Goal: Check status: Check status

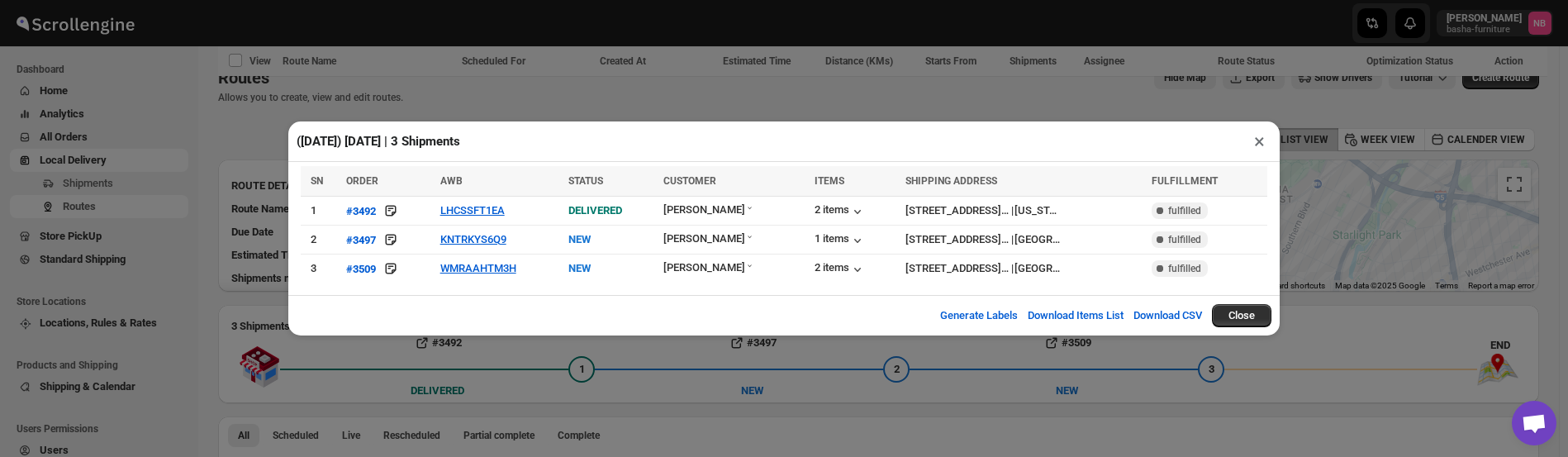
scroll to position [559, 0]
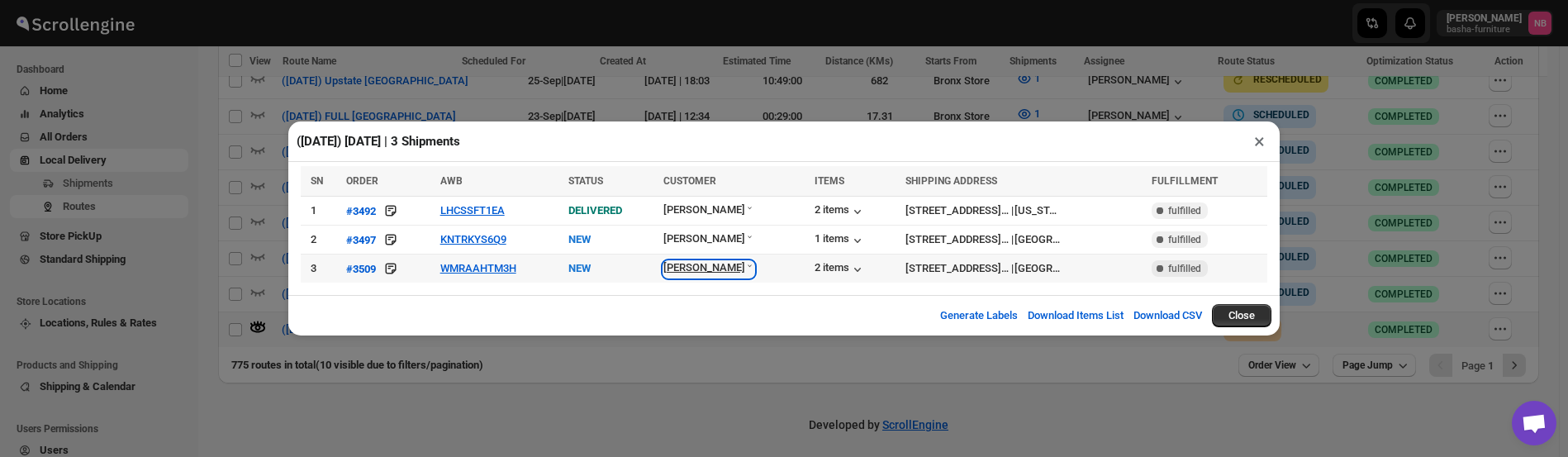
click at [729, 272] on div "[PERSON_NAME]" at bounding box center [709, 269] width 92 height 16
click at [732, 274] on div "[PERSON_NAME]" at bounding box center [709, 269] width 92 height 16
click at [722, 269] on div "[PERSON_NAME]" at bounding box center [709, 269] width 92 height 16
click at [701, 274] on div "[PERSON_NAME]" at bounding box center [709, 269] width 92 height 16
drag, startPoint x: 697, startPoint y: 400, endPoint x: 753, endPoint y: 406, distance: 56.3
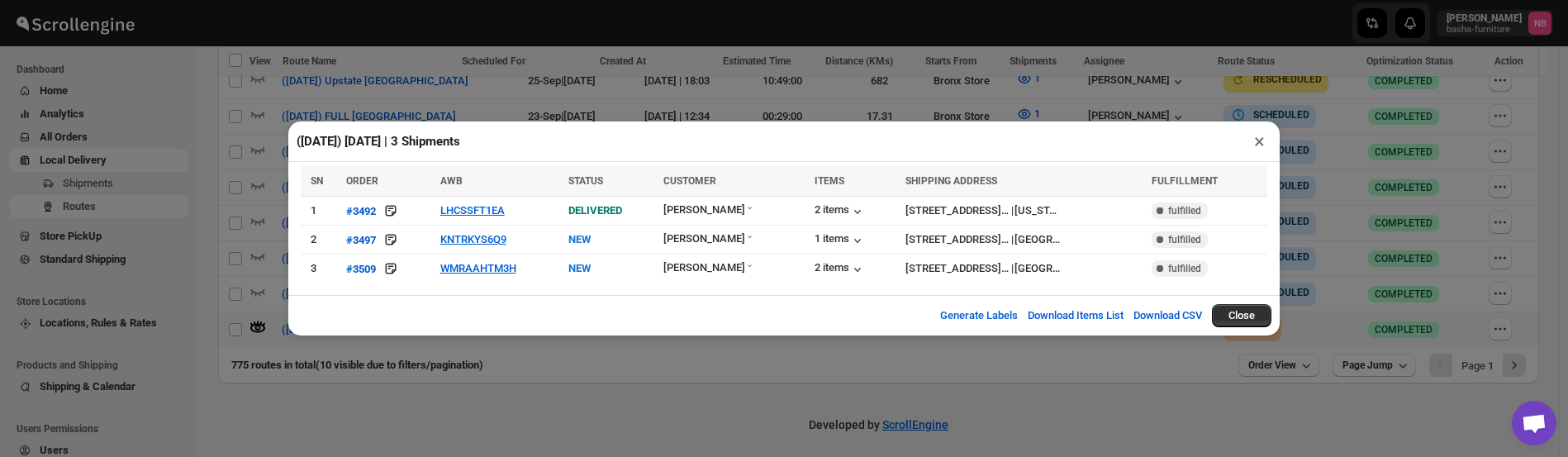
click at [698, 400] on div "([DATE]) [DATE] | 3 Shipments × SN ORDER AWB STATUS CUSTOMER ITEMS SHIPPING ADD…" at bounding box center [784, 228] width 1568 height 457
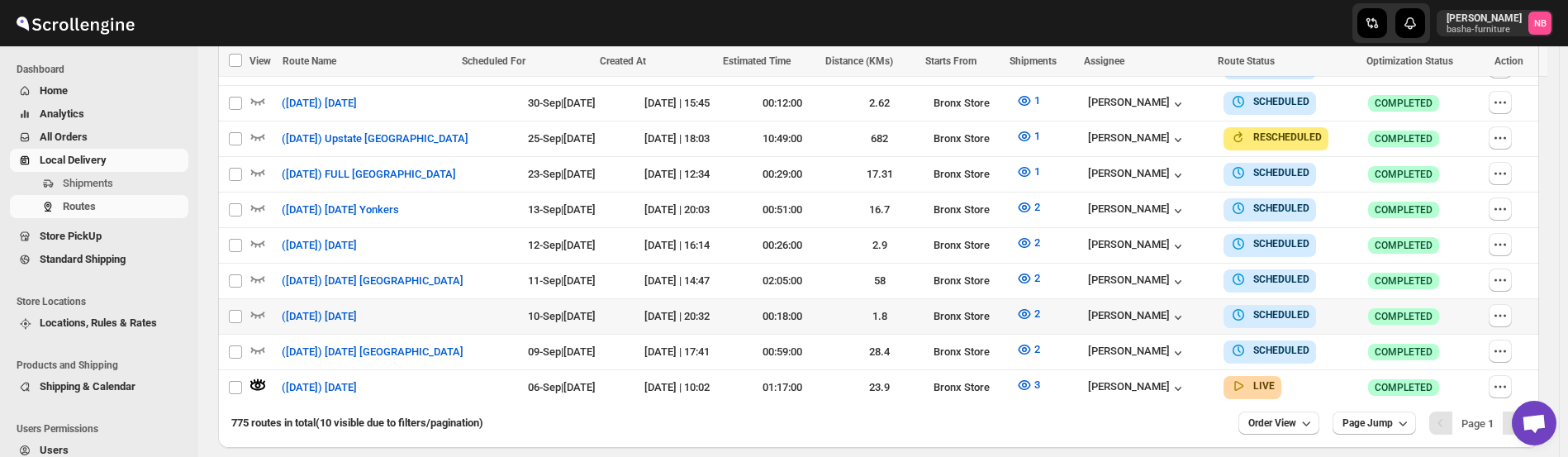
scroll to position [394, 0]
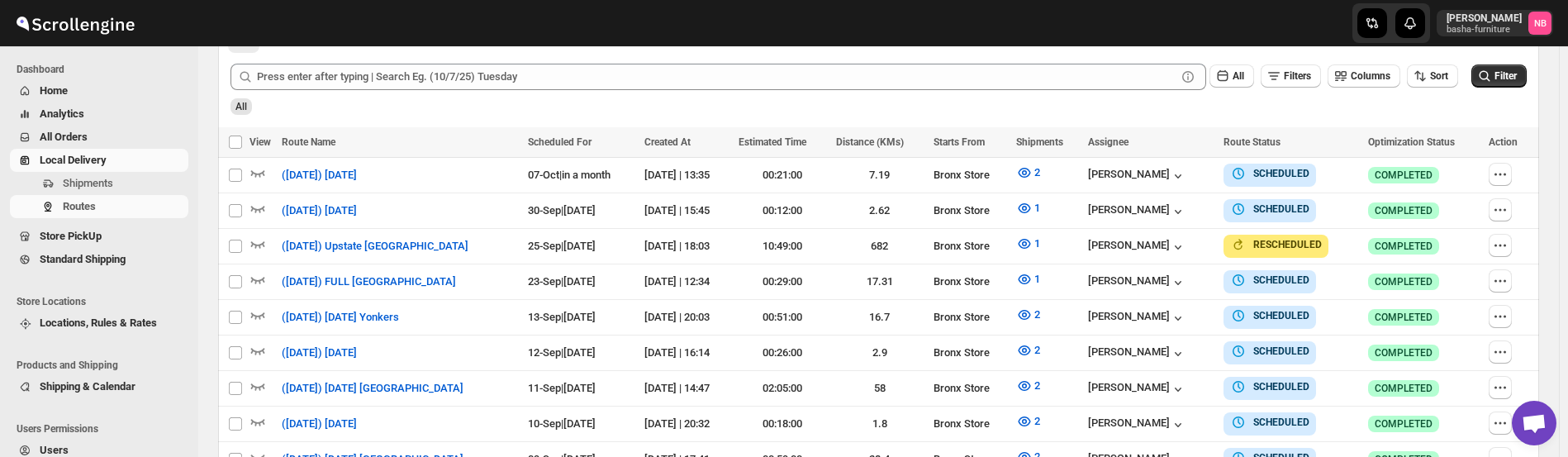
click at [1512, 89] on div "All" at bounding box center [877, 100] width 1300 height 28
click at [1504, 71] on span "Filter" at bounding box center [1506, 77] width 22 height 12
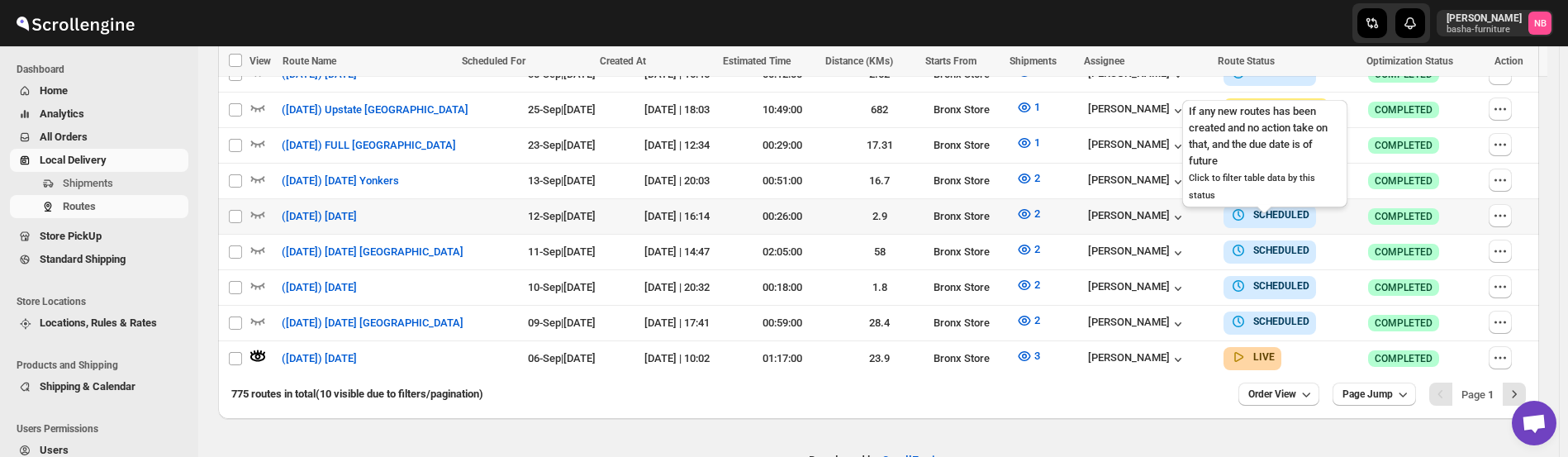
scroll to position [559, 0]
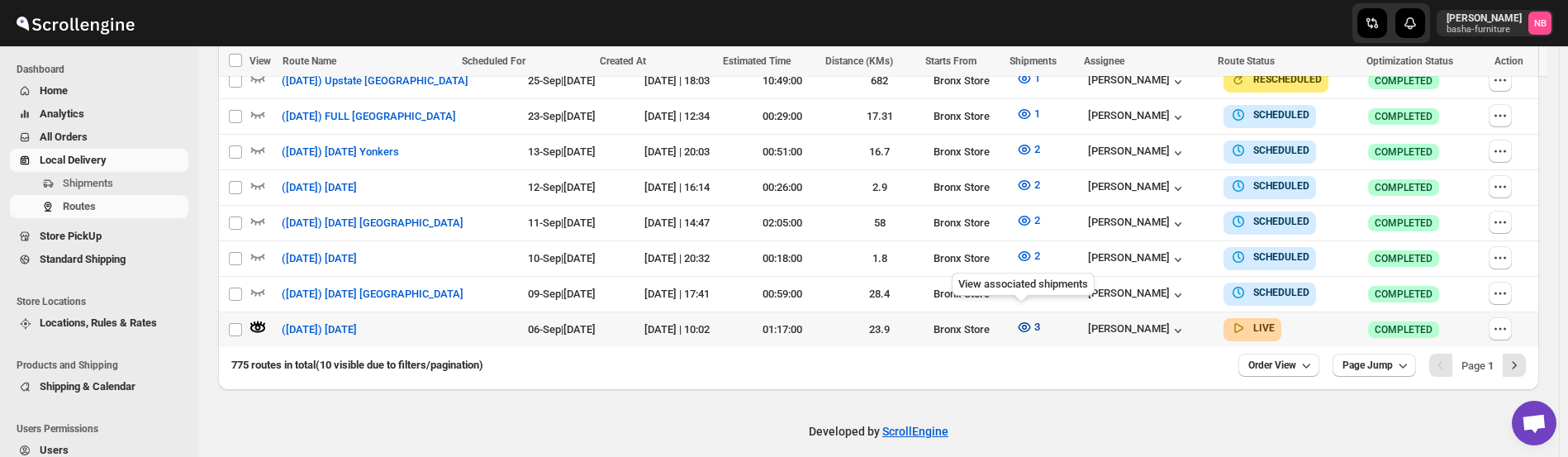
click at [1016, 319] on icon "button" at bounding box center [1024, 327] width 16 height 16
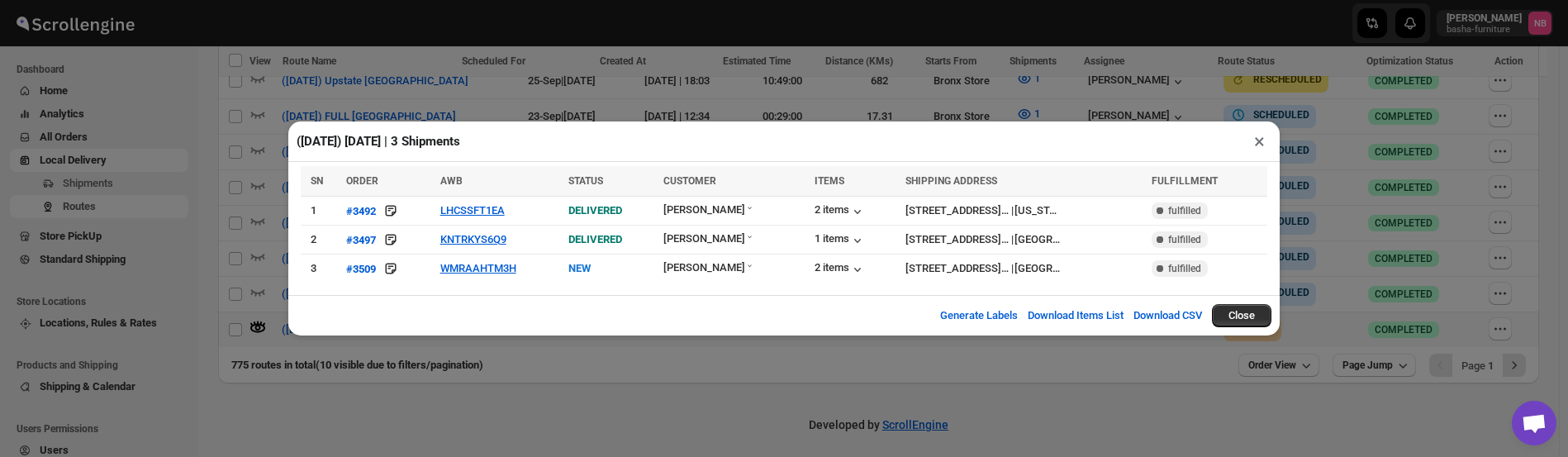
click at [677, 327] on div "Generate Labels Download Items List Download CSV Close" at bounding box center [784, 316] width 992 height 41
click at [649, 408] on div "([DATE]) [DATE] | 3 Shipments × SN ORDER AWB STATUS CUSTOMER ITEMS SHIPPING ADD…" at bounding box center [784, 228] width 1568 height 457
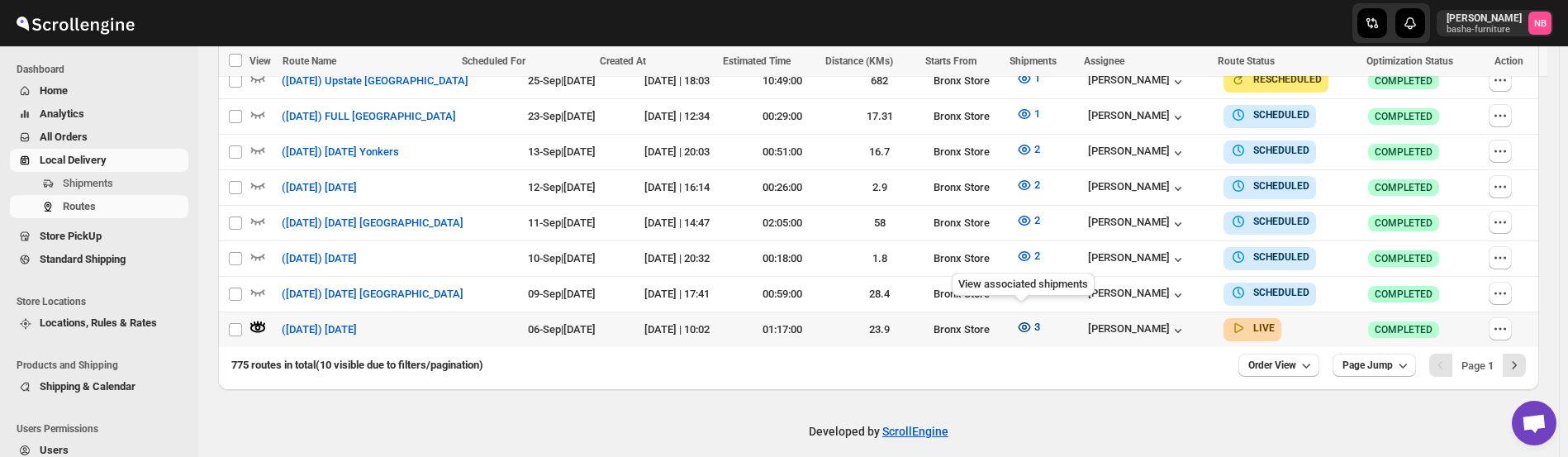
click at [1034, 323] on span "3" at bounding box center [1037, 327] width 6 height 13
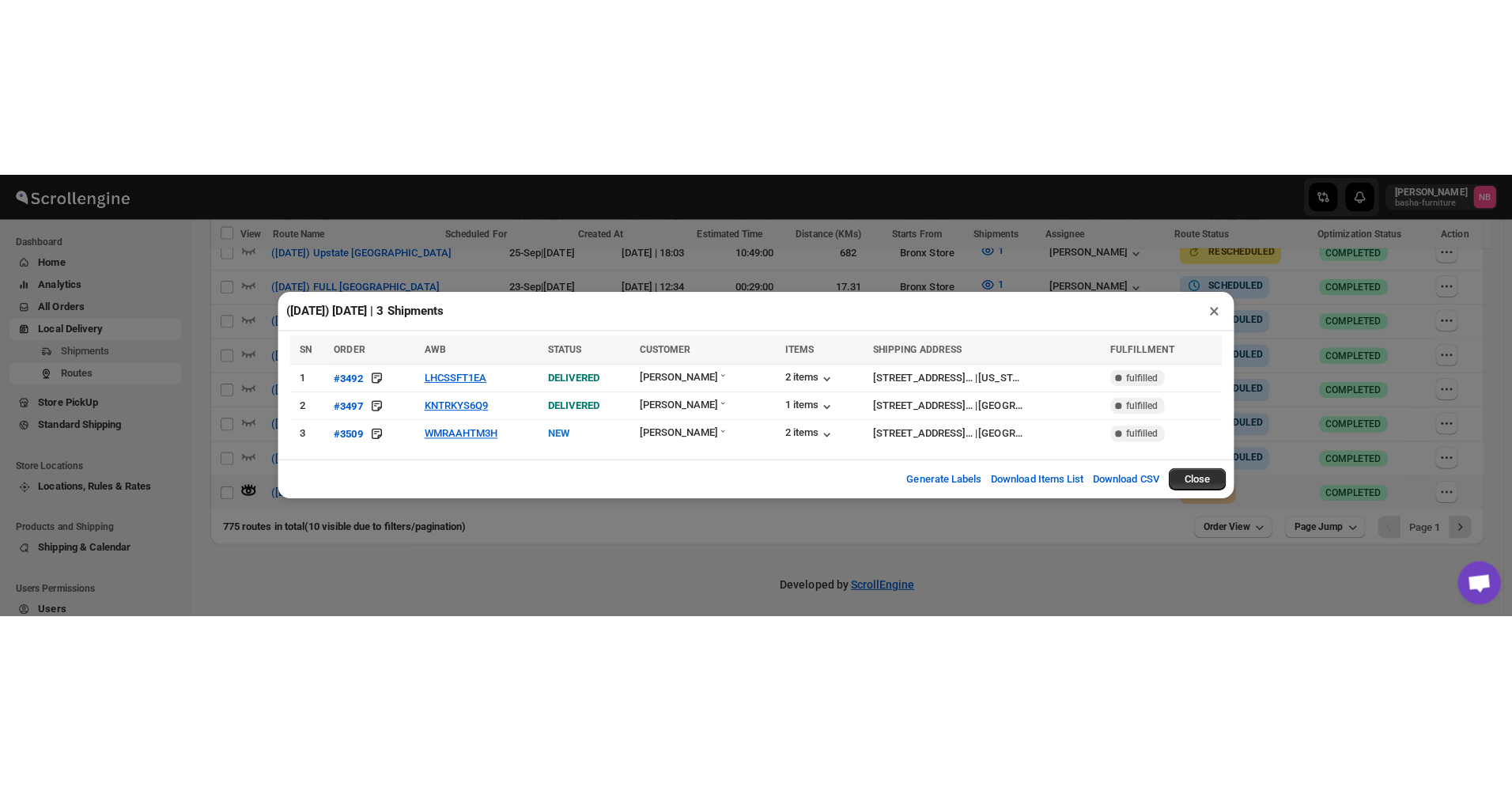
scroll to position [284, 0]
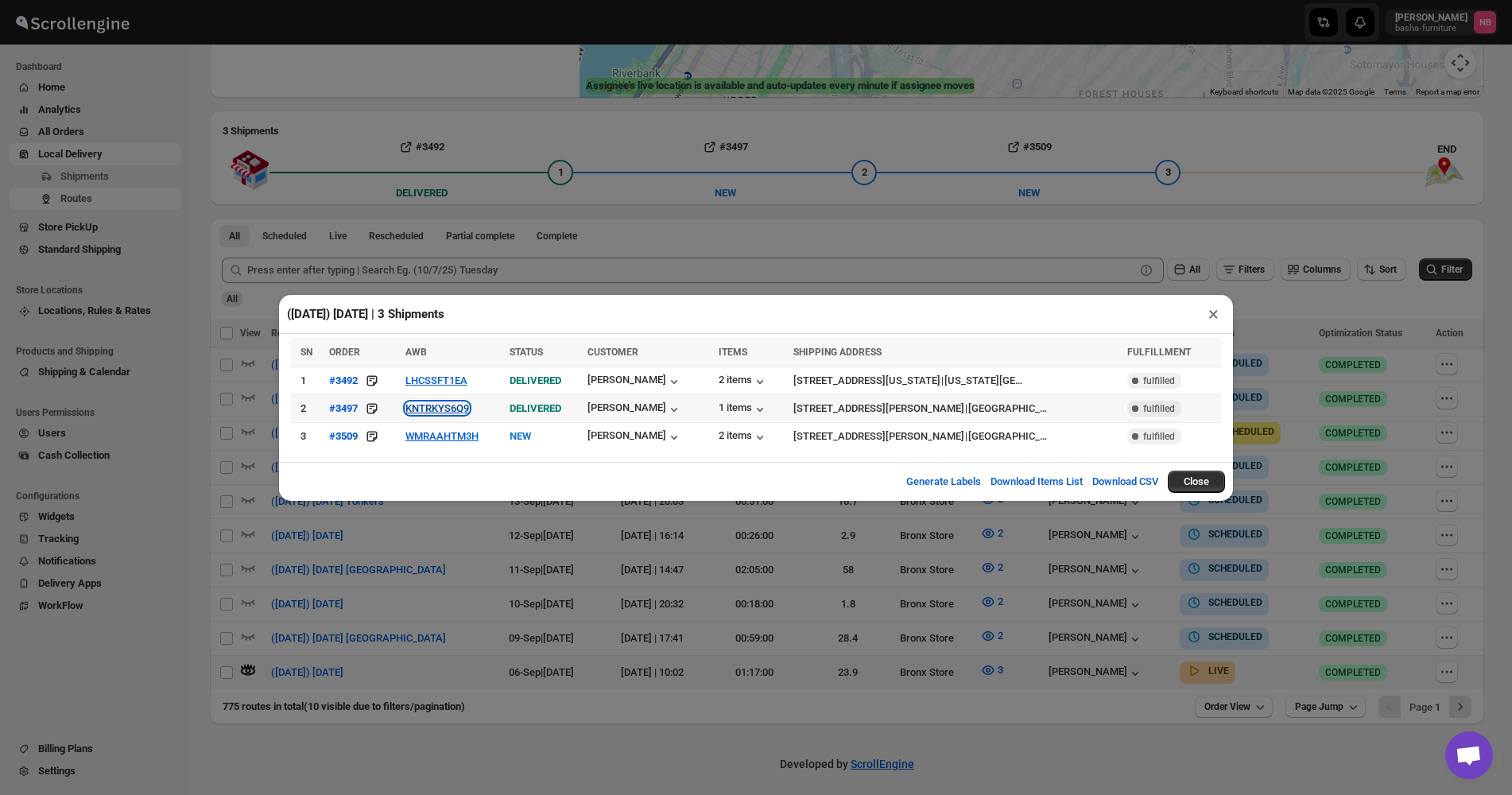
click at [459, 402] on button "KNTRKYS6Q9" at bounding box center [437, 408] width 64 height 12
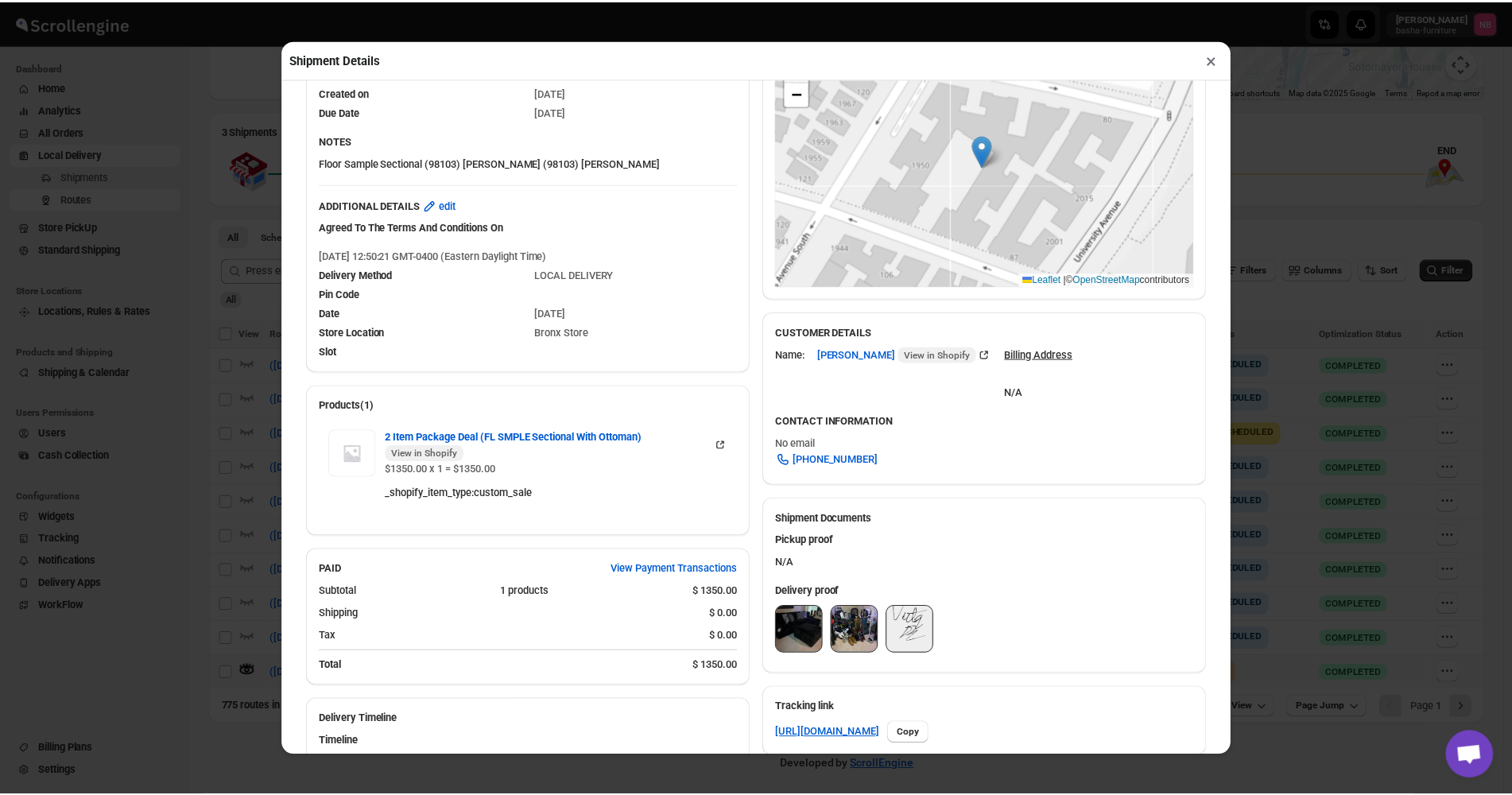
scroll to position [318, 0]
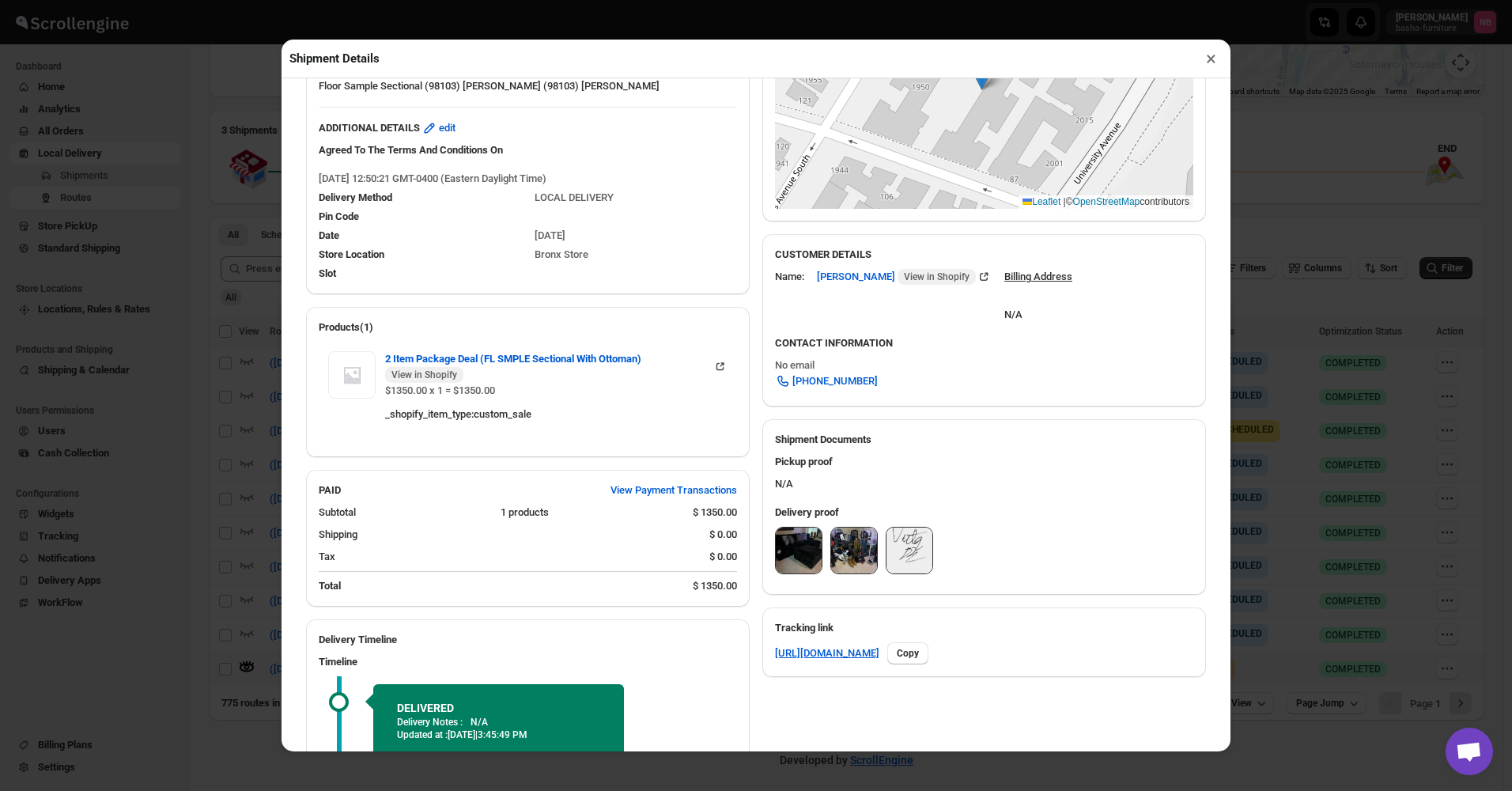
click at [789, 437] on img at bounding box center [798, 550] width 46 height 46
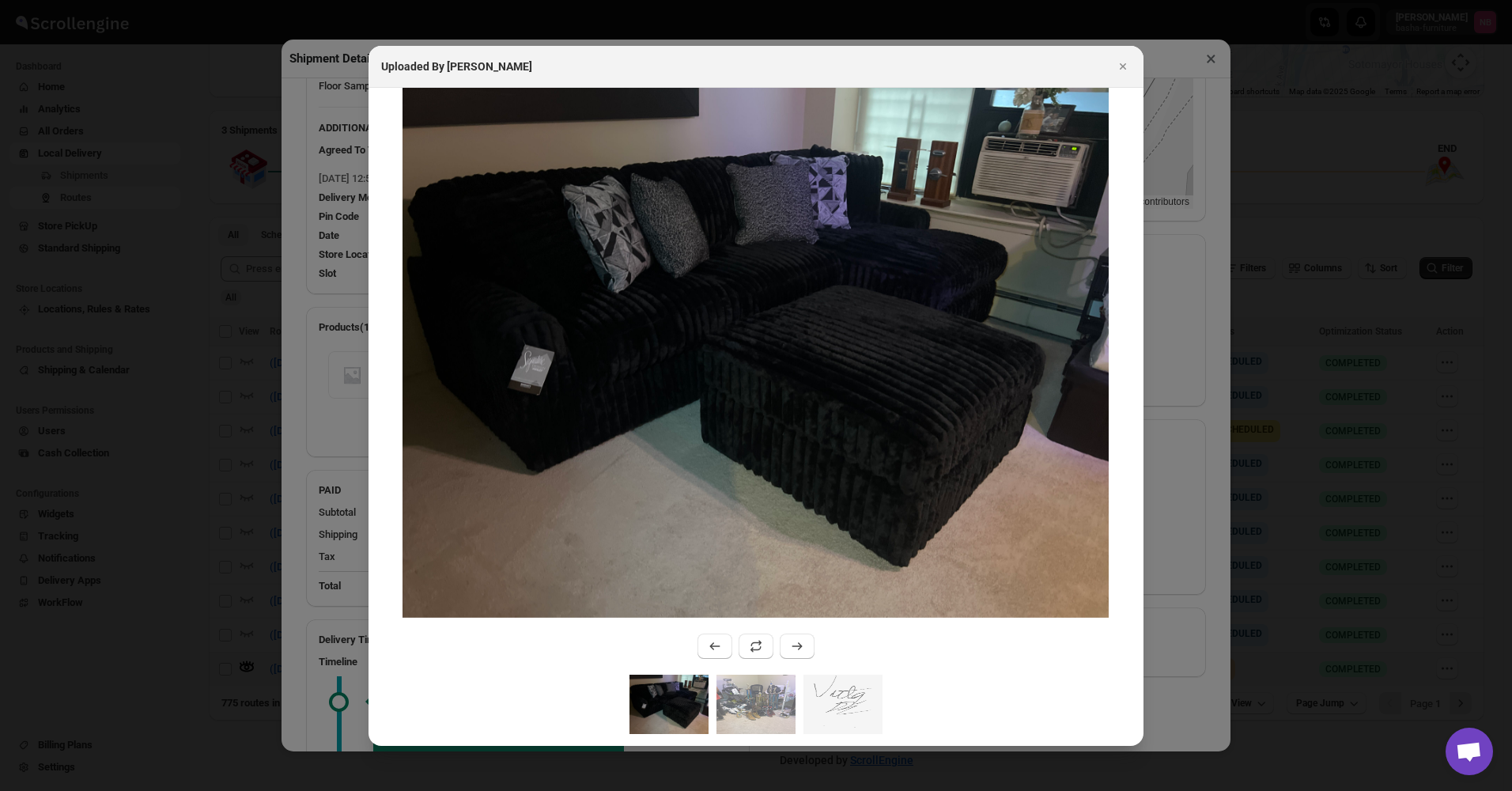
click at [754, 437] on div ":r15jr:" at bounding box center [755, 710] width 775 height 71
click at [733, 437] on img ":r15jr:" at bounding box center [755, 704] width 79 height 59
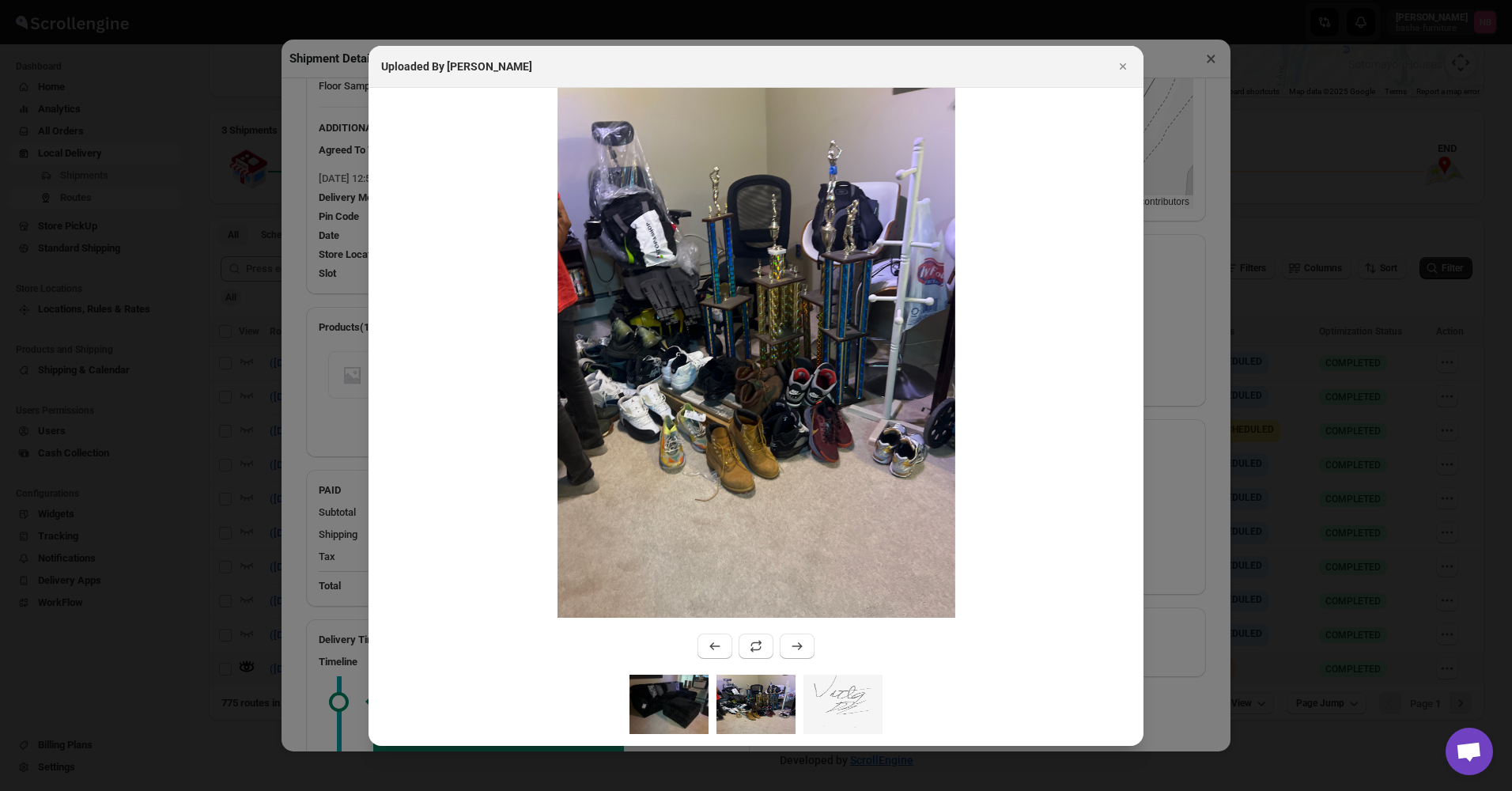
click at [673, 437] on img ":r15jr:" at bounding box center [669, 704] width 79 height 59
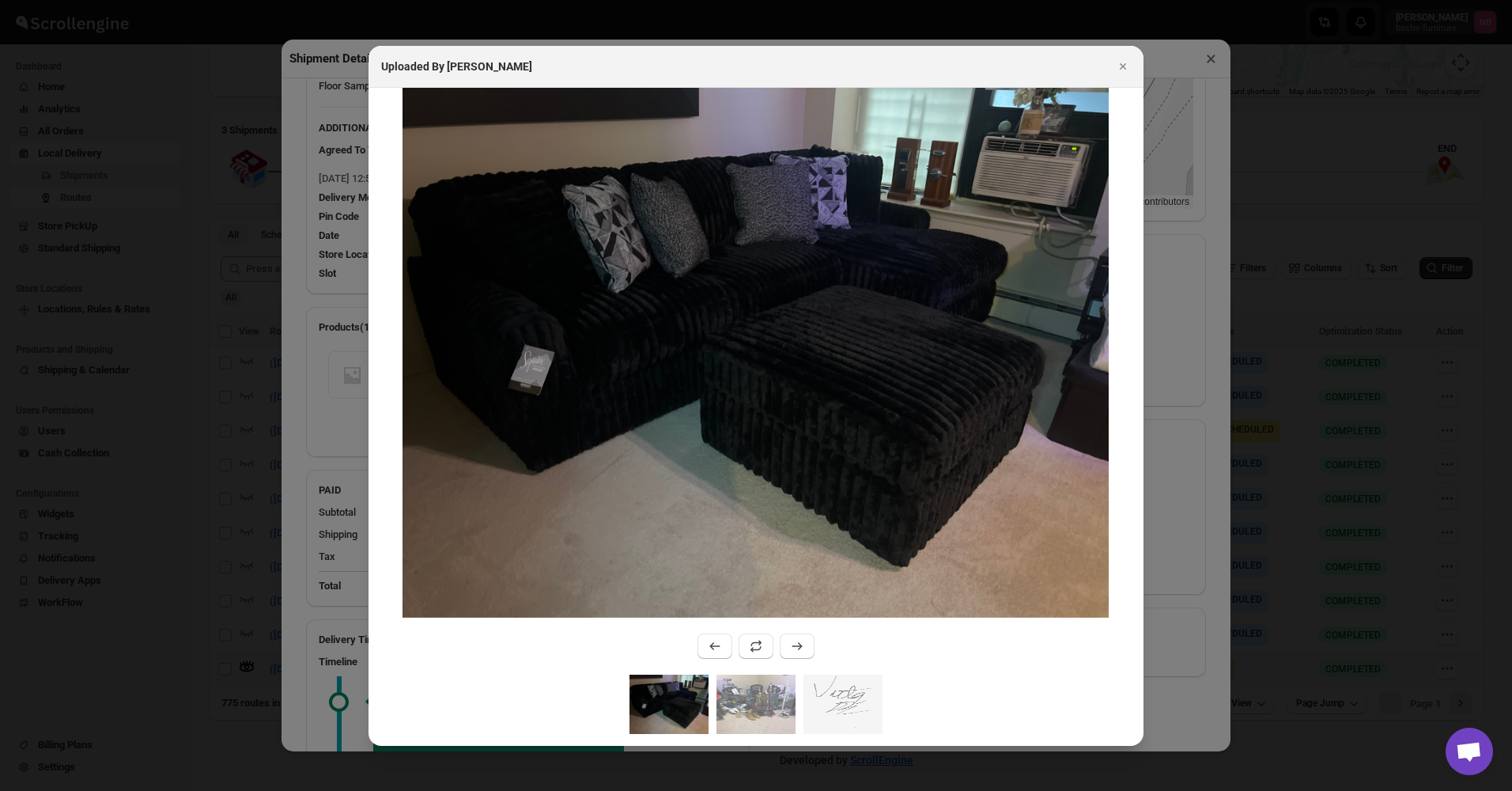
click at [221, 369] on div at bounding box center [756, 395] width 1512 height 791
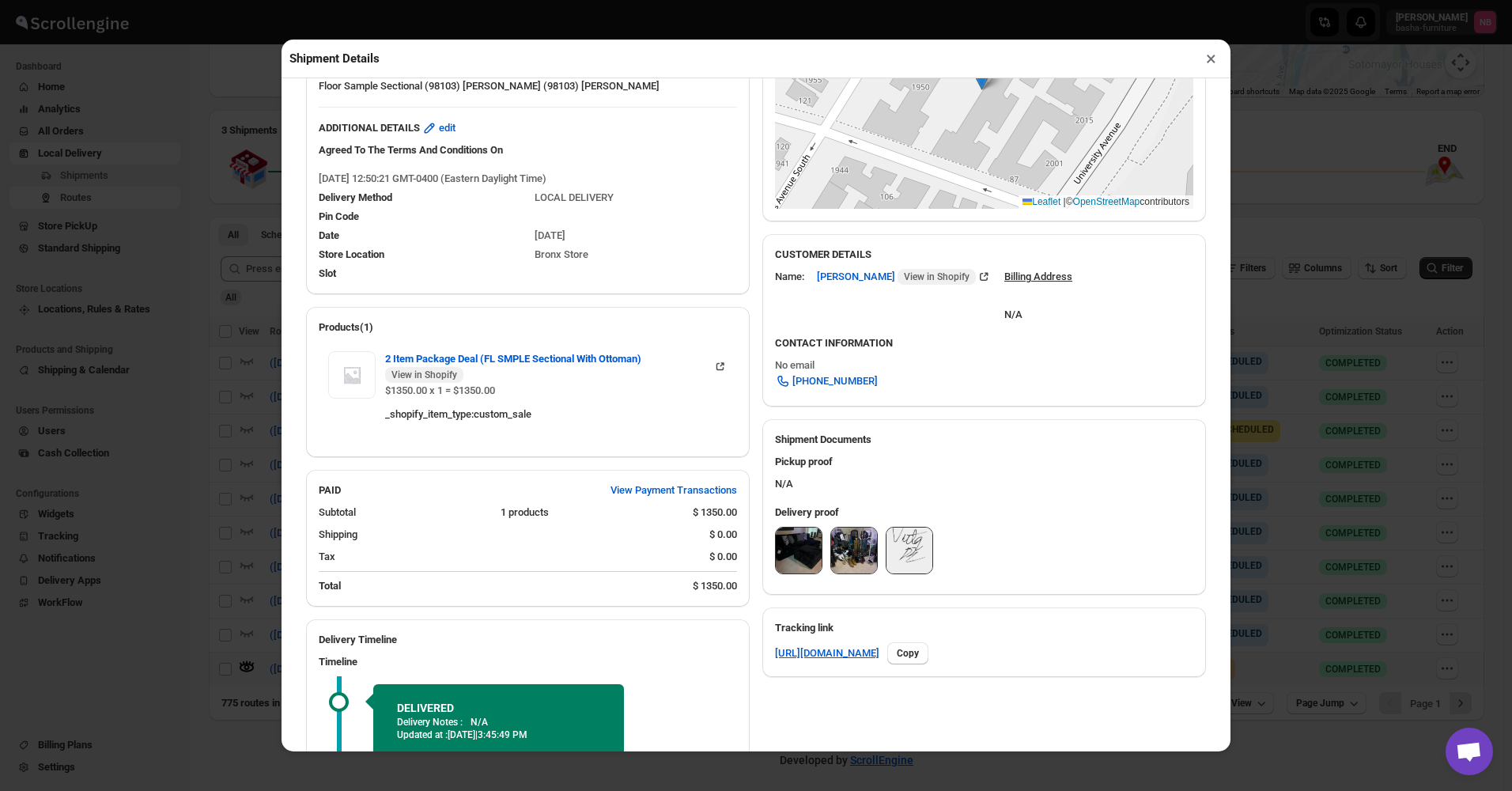
click at [213, 380] on div "Shipment Details × #3497 Awb : KNTRKYS6Q9 DATE [DATE] | 12:54 Success DELIVERED…" at bounding box center [756, 395] width 1512 height 791
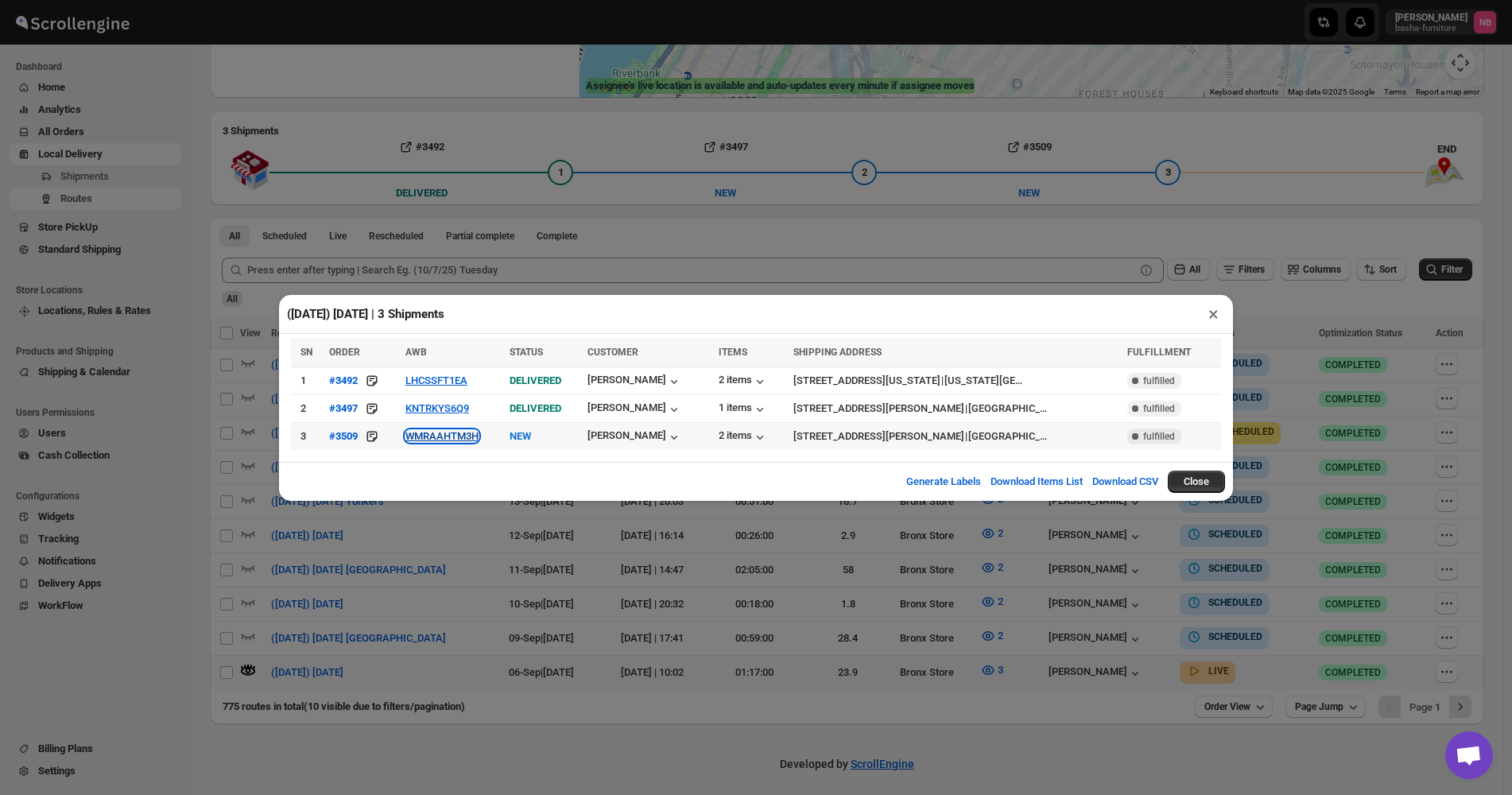
click at [450, 437] on button "WMRAAHTM3H" at bounding box center [441, 436] width 73 height 12
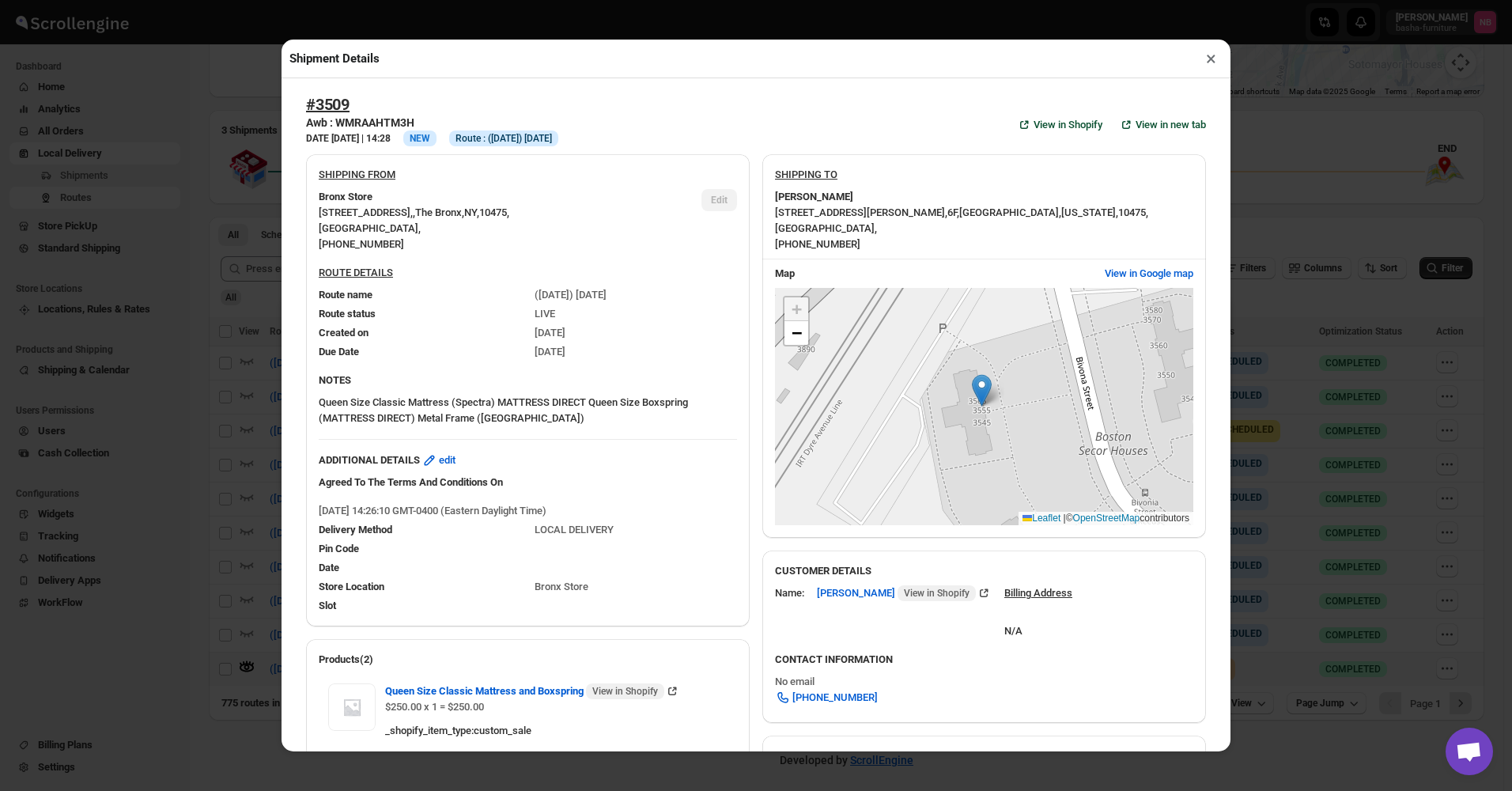
click at [205, 353] on div "Shipment Details × #3509 Awb : WMRAAHTM3H DATE [DATE] | 14:28 Info NEW Info Rou…" at bounding box center [756, 395] width 1512 height 791
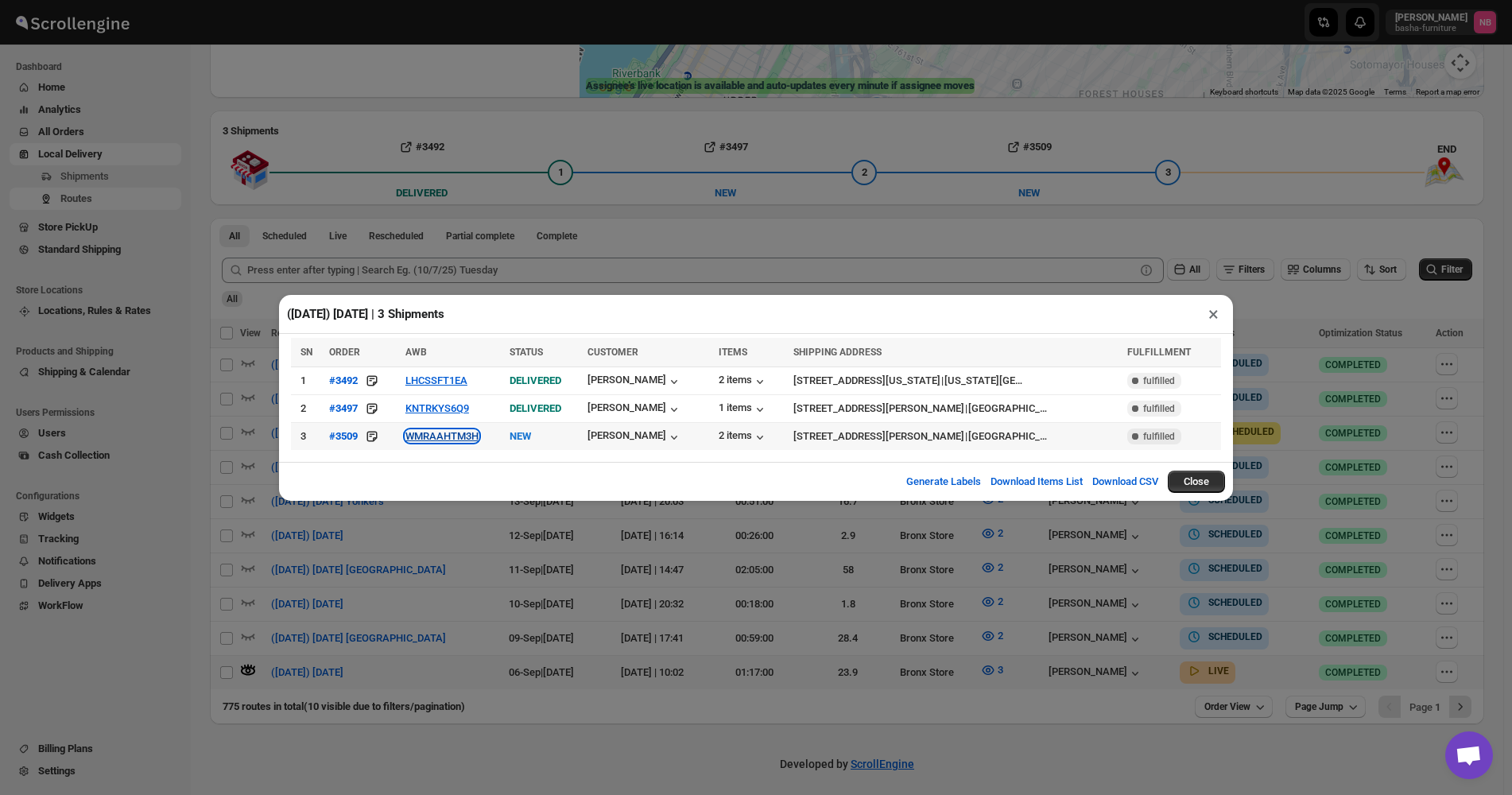
click at [430, 438] on button "WMRAAHTM3H" at bounding box center [441, 436] width 73 height 12
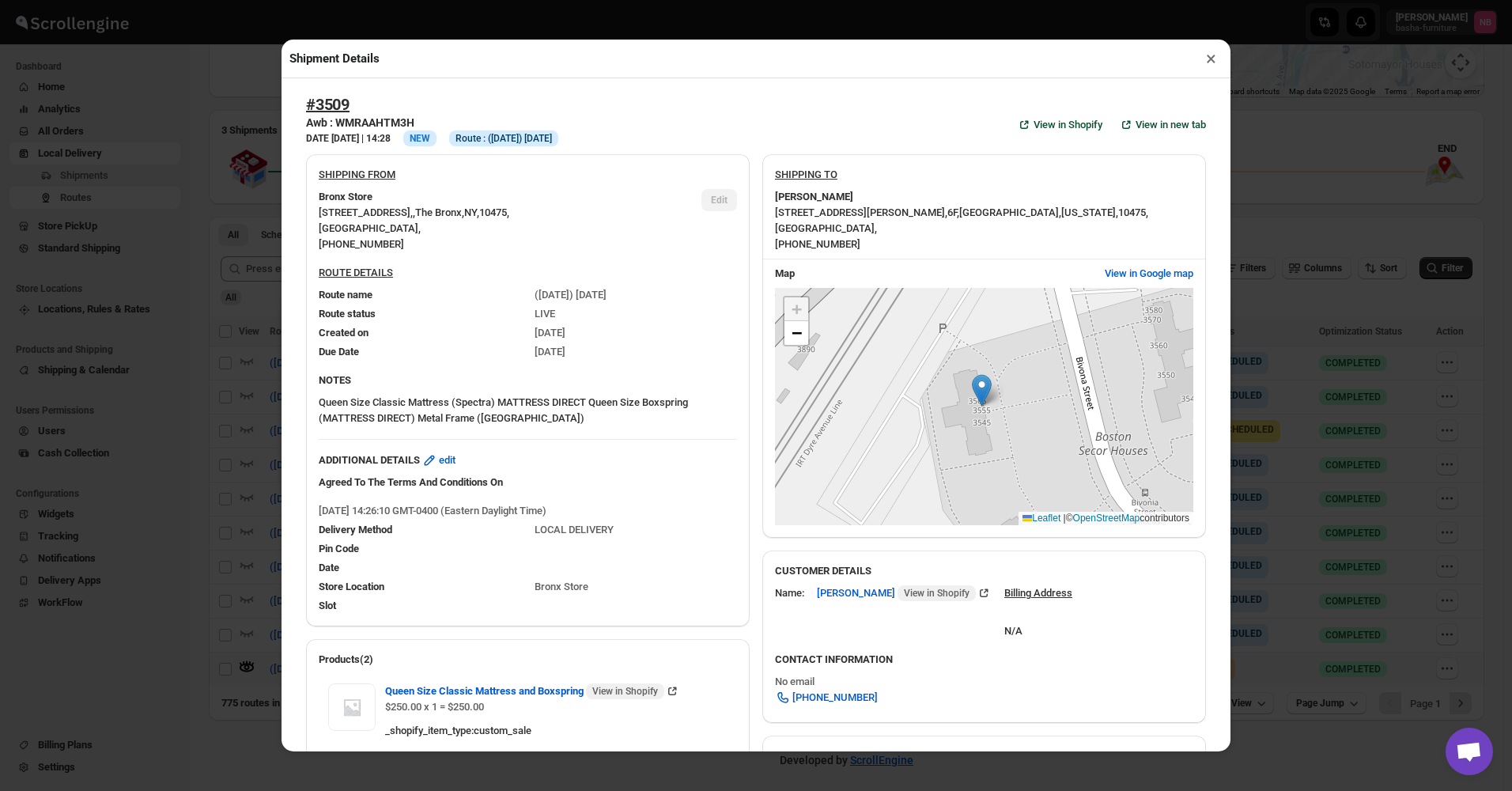
click at [156, 290] on div "Shipment Details × #3509 Awb : WMRAAHTM3H DATE [DATE] | 14:28 Info NEW Info Rou…" at bounding box center [756, 395] width 1512 height 791
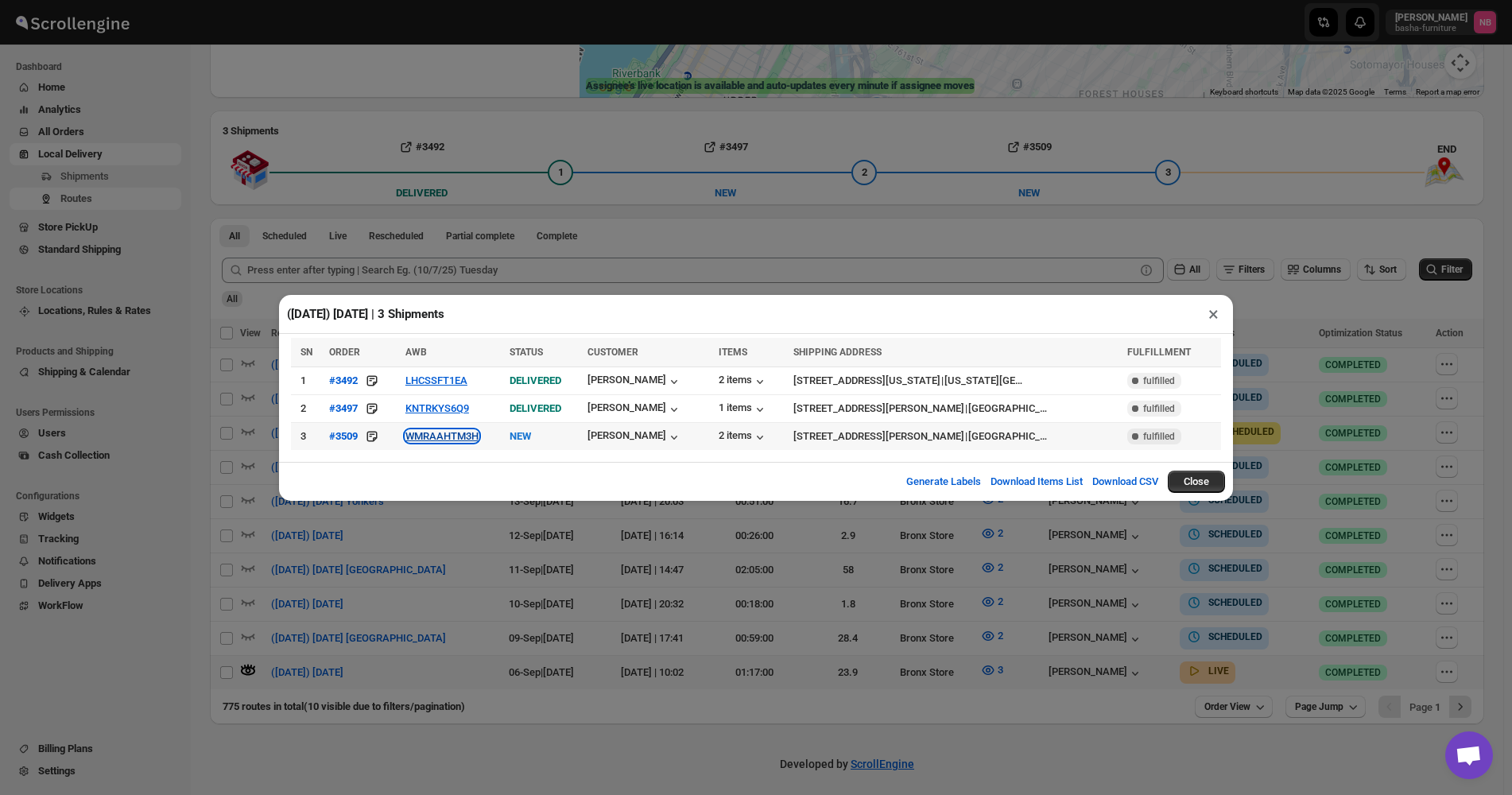
click at [451, 432] on button "WMRAAHTM3H" at bounding box center [441, 436] width 73 height 12
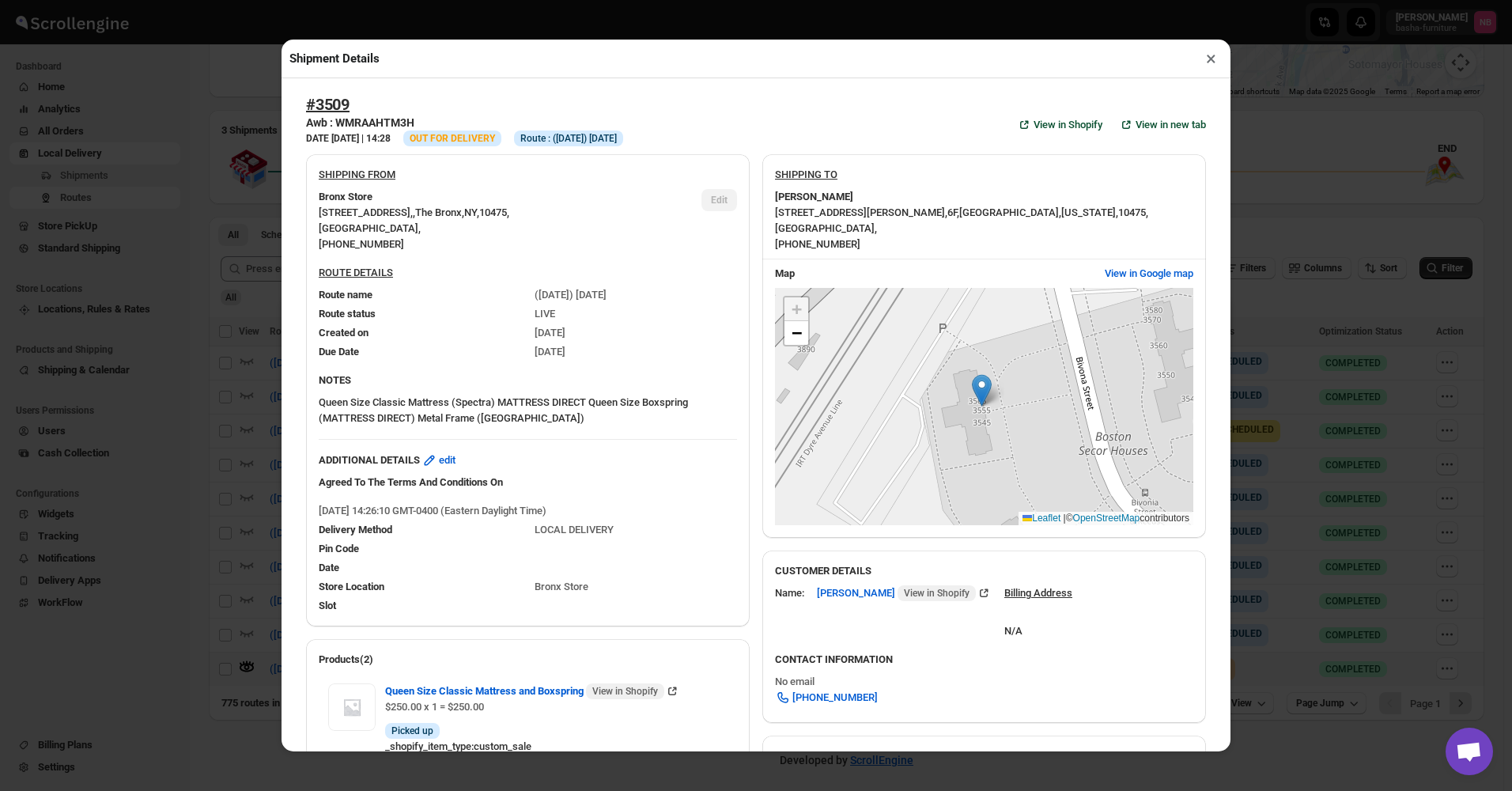
click at [200, 305] on div "Shipment Details × #3509 Awb : WMRAAHTM3H DATE [DATE] | 14:28 Info OUT FOR DELI…" at bounding box center [756, 395] width 1512 height 791
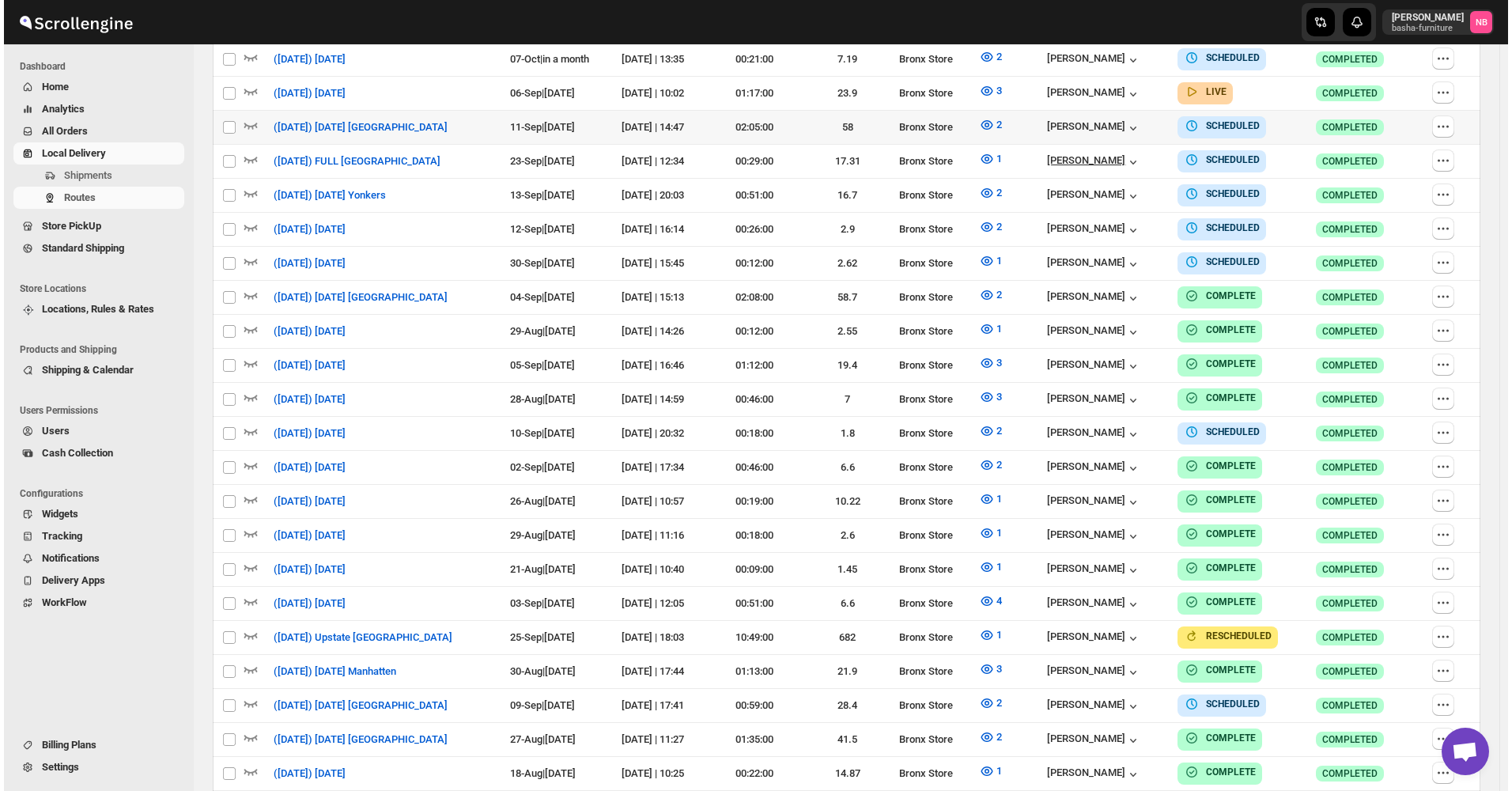
scroll to position [454, 0]
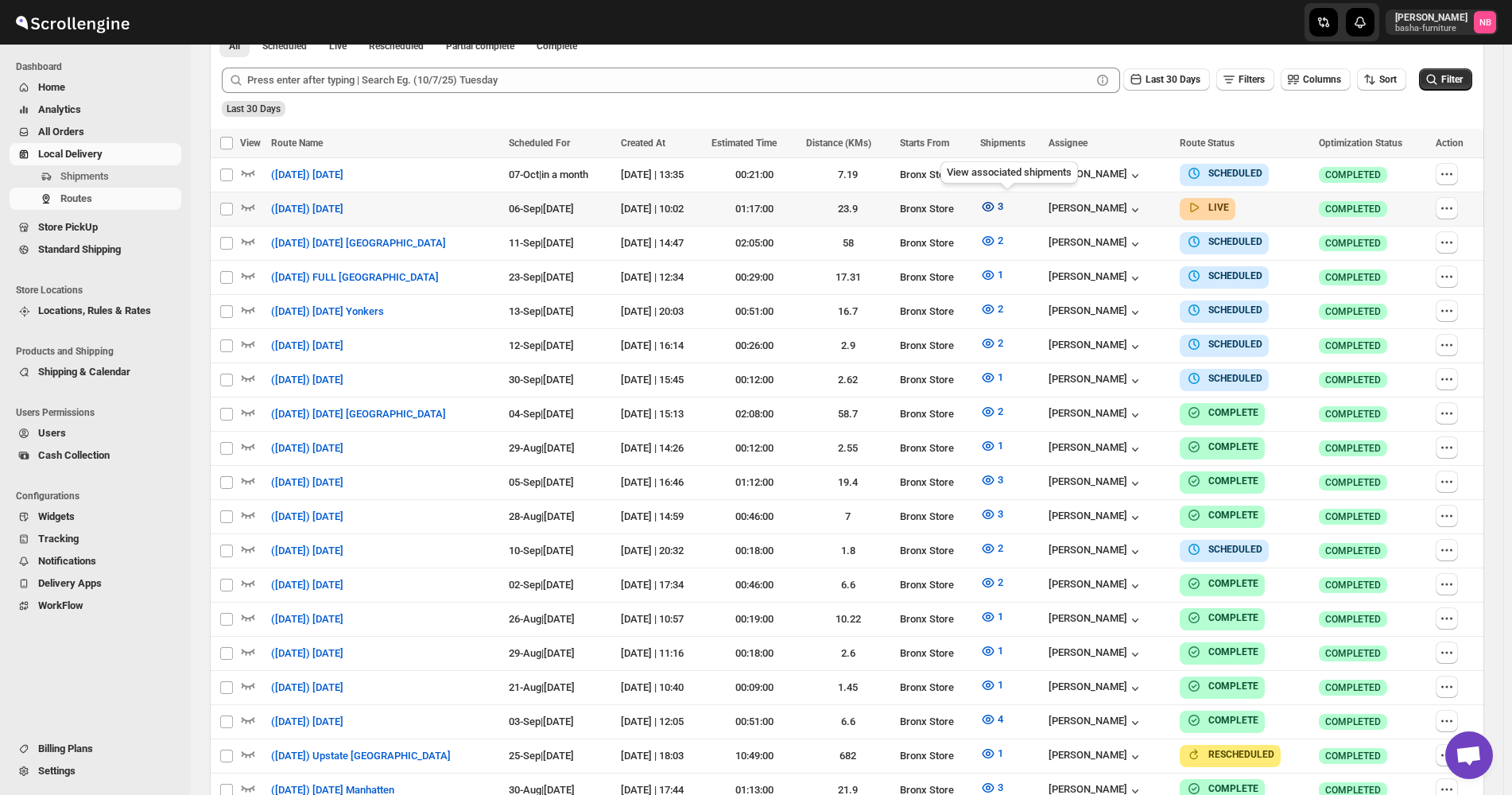
click at [996, 203] on icon "button" at bounding box center [988, 206] width 16 height 16
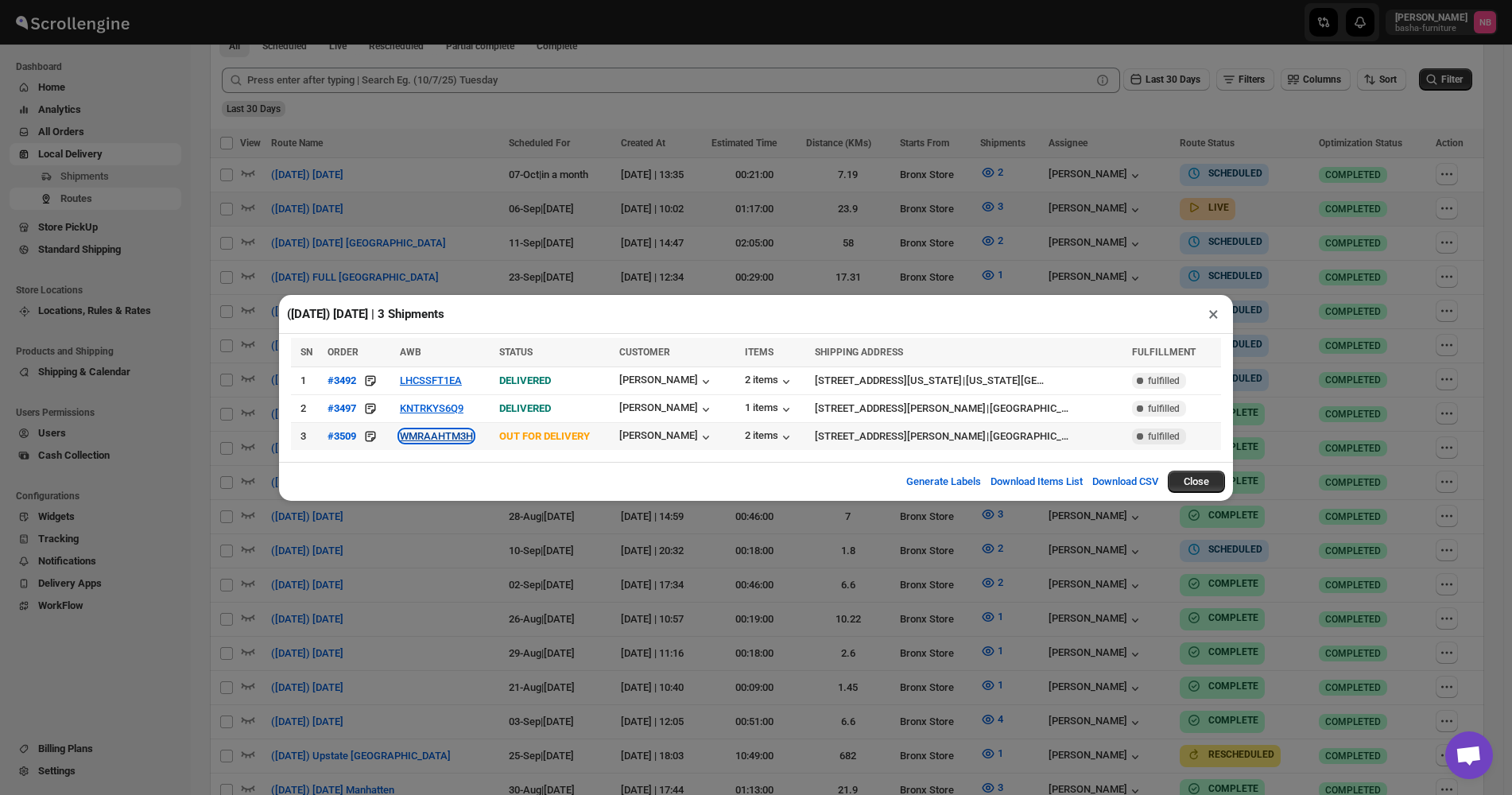
click at [443, 437] on button "WMRAAHTM3H" at bounding box center [436, 436] width 73 height 12
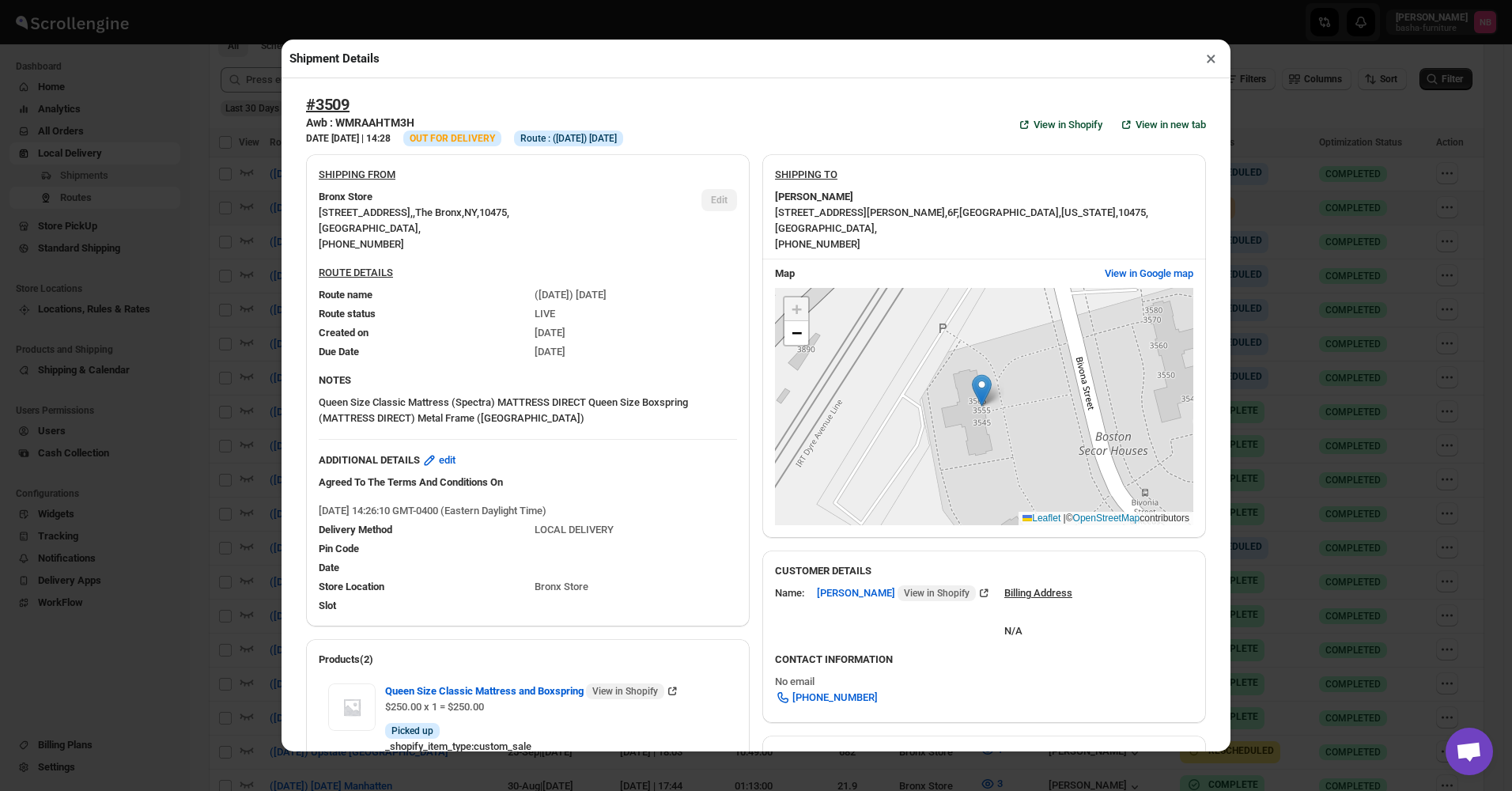
click at [174, 180] on div "Shipment Details × #3509 Awb : WMRAAHTM3H DATE [DATE] | 14:28 Info OUT FOR DELI…" at bounding box center [756, 395] width 1512 height 791
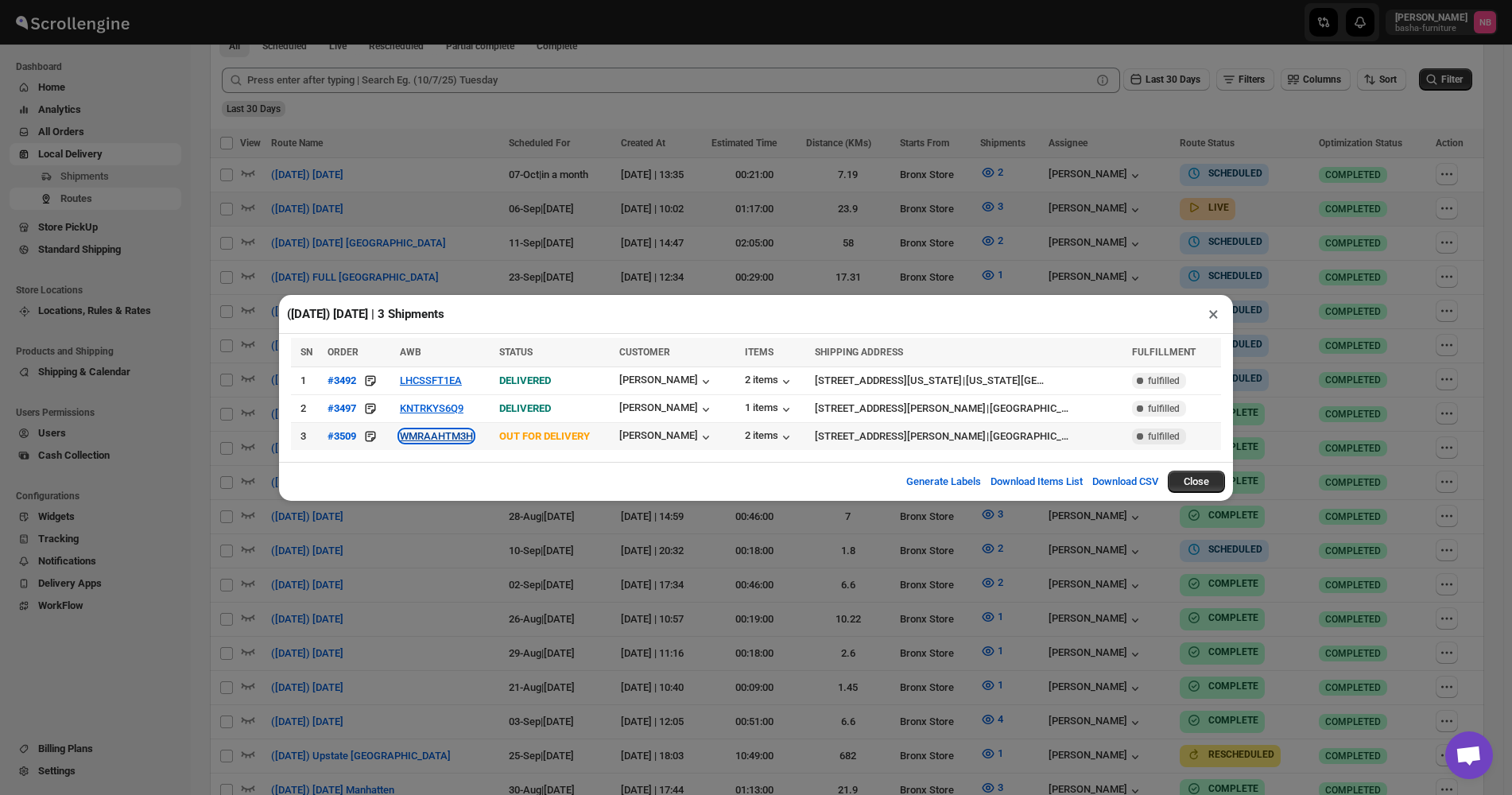
click at [448, 434] on button "WMRAAHTM3H" at bounding box center [436, 436] width 73 height 12
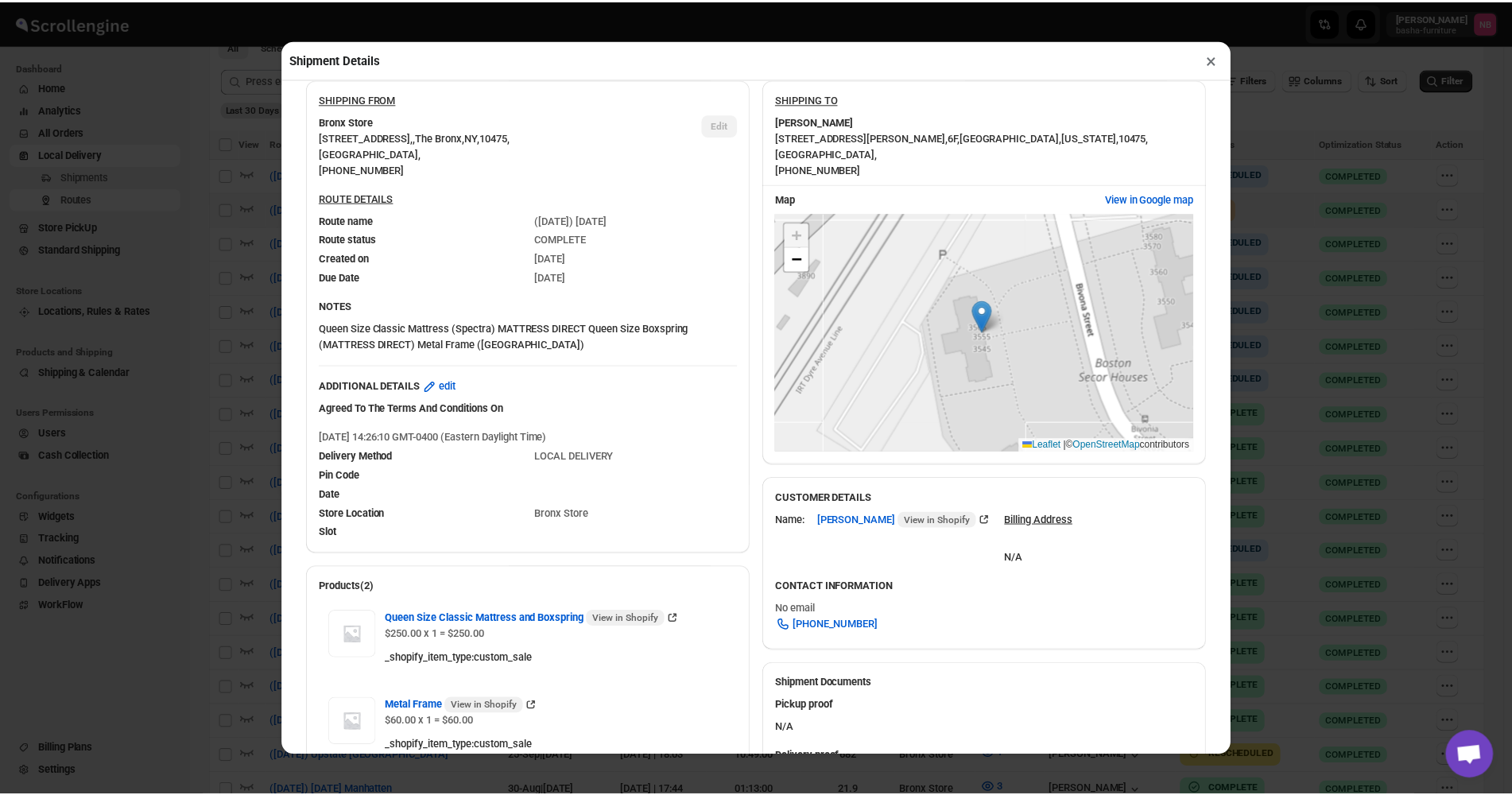
scroll to position [318, 0]
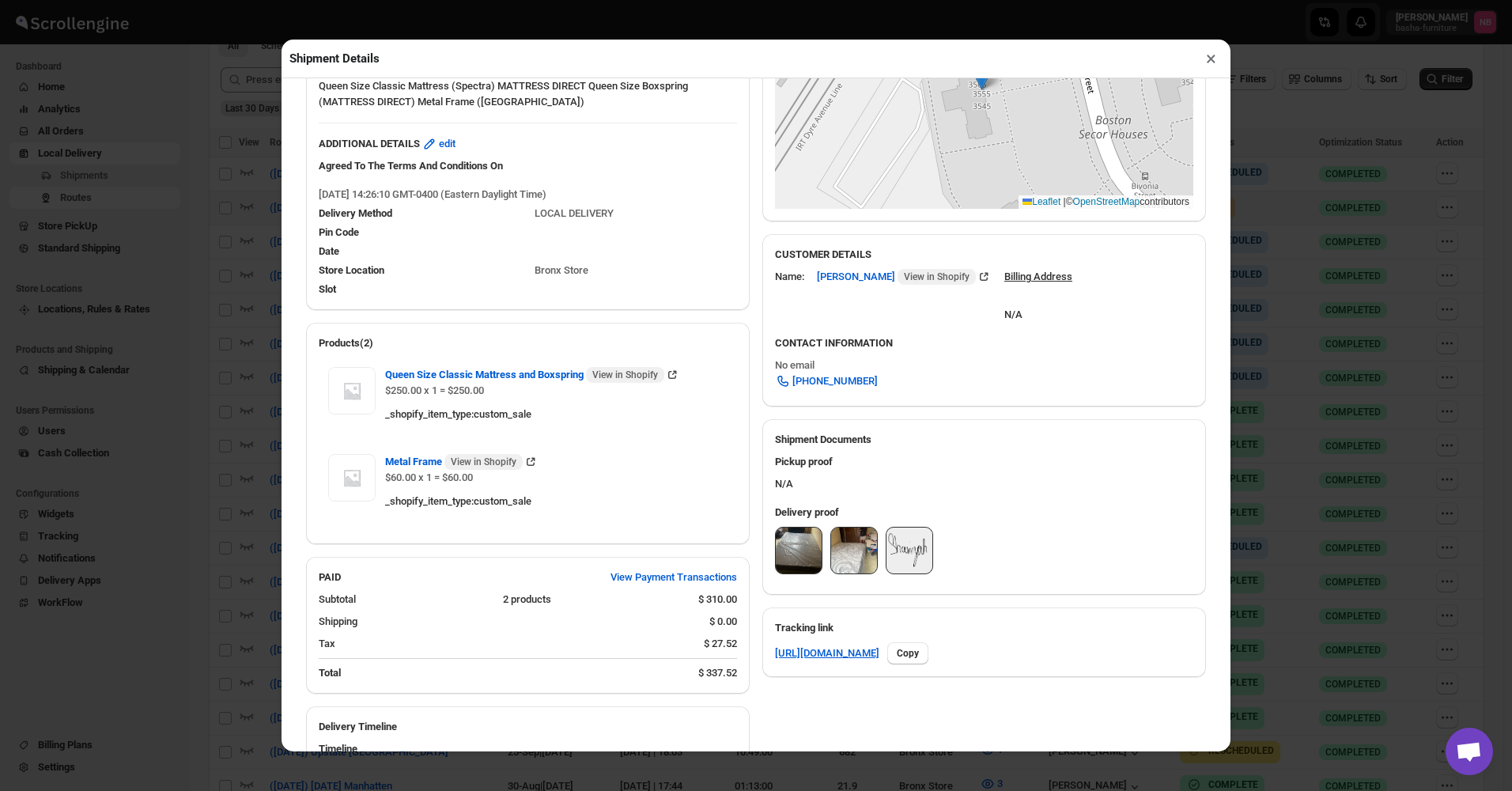
click at [785, 557] on img at bounding box center [798, 550] width 46 height 46
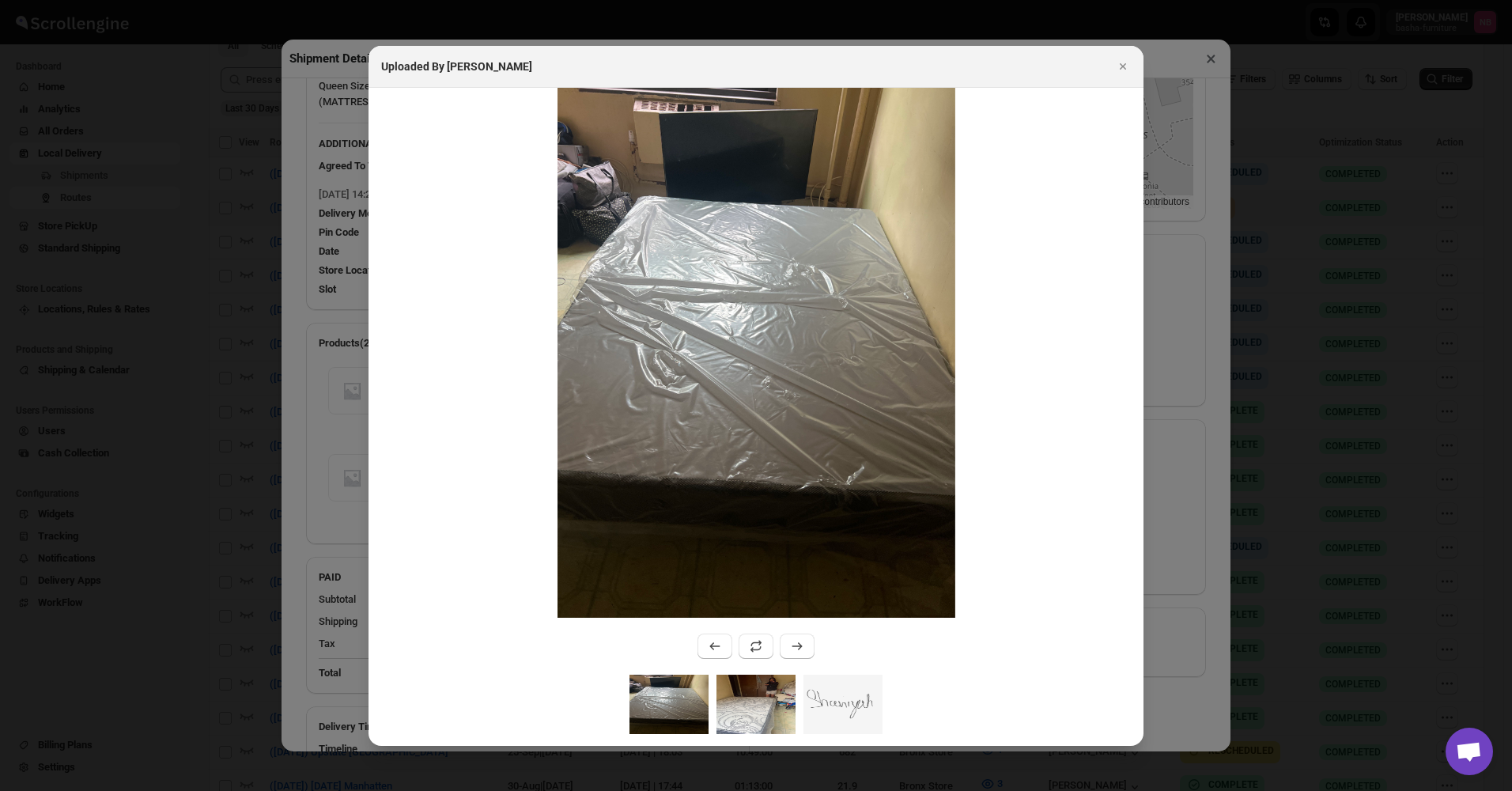
click at [755, 706] on img ":r1lr:" at bounding box center [755, 704] width 79 height 59
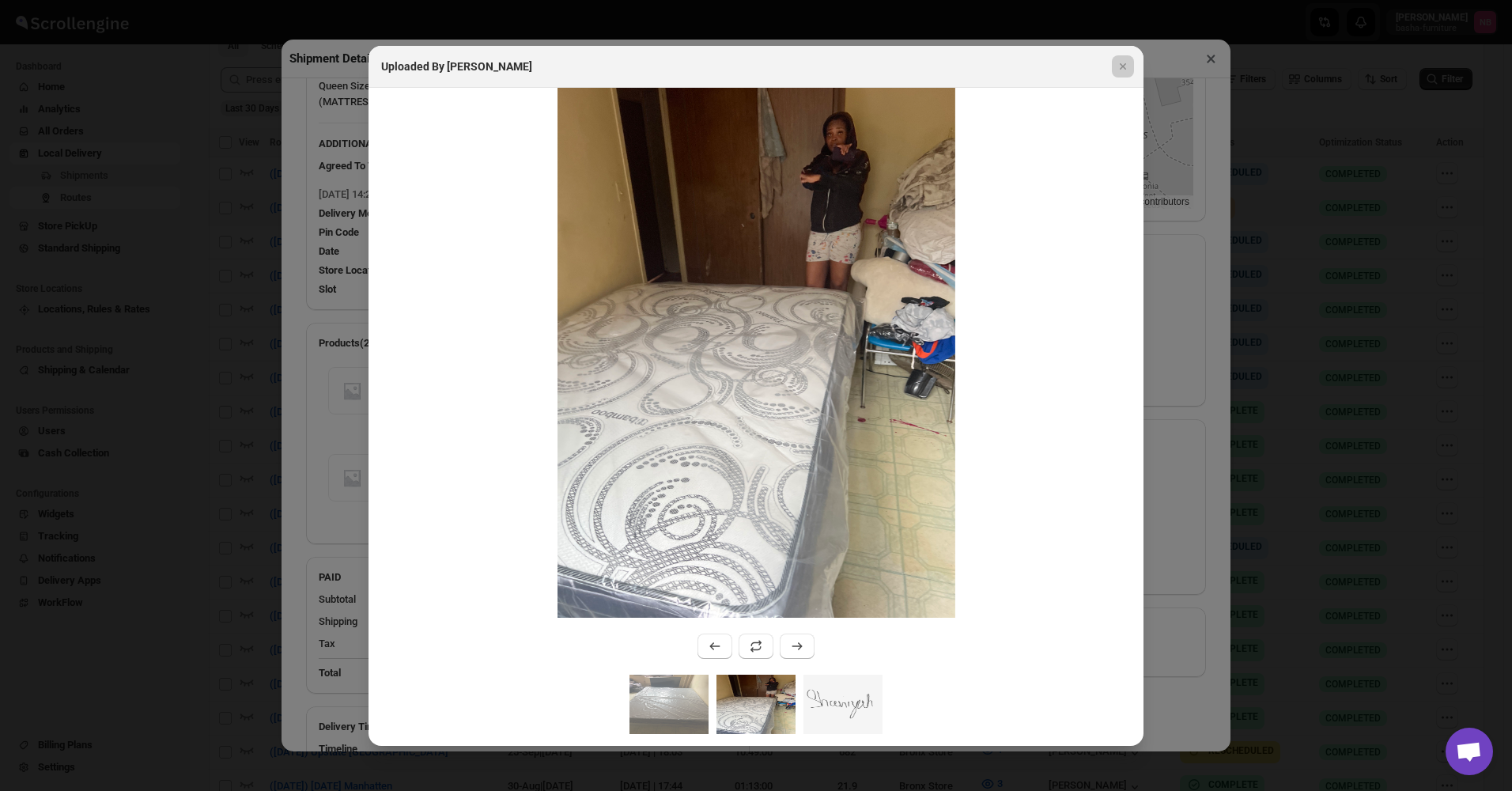
click at [115, 346] on div at bounding box center [756, 395] width 1512 height 791
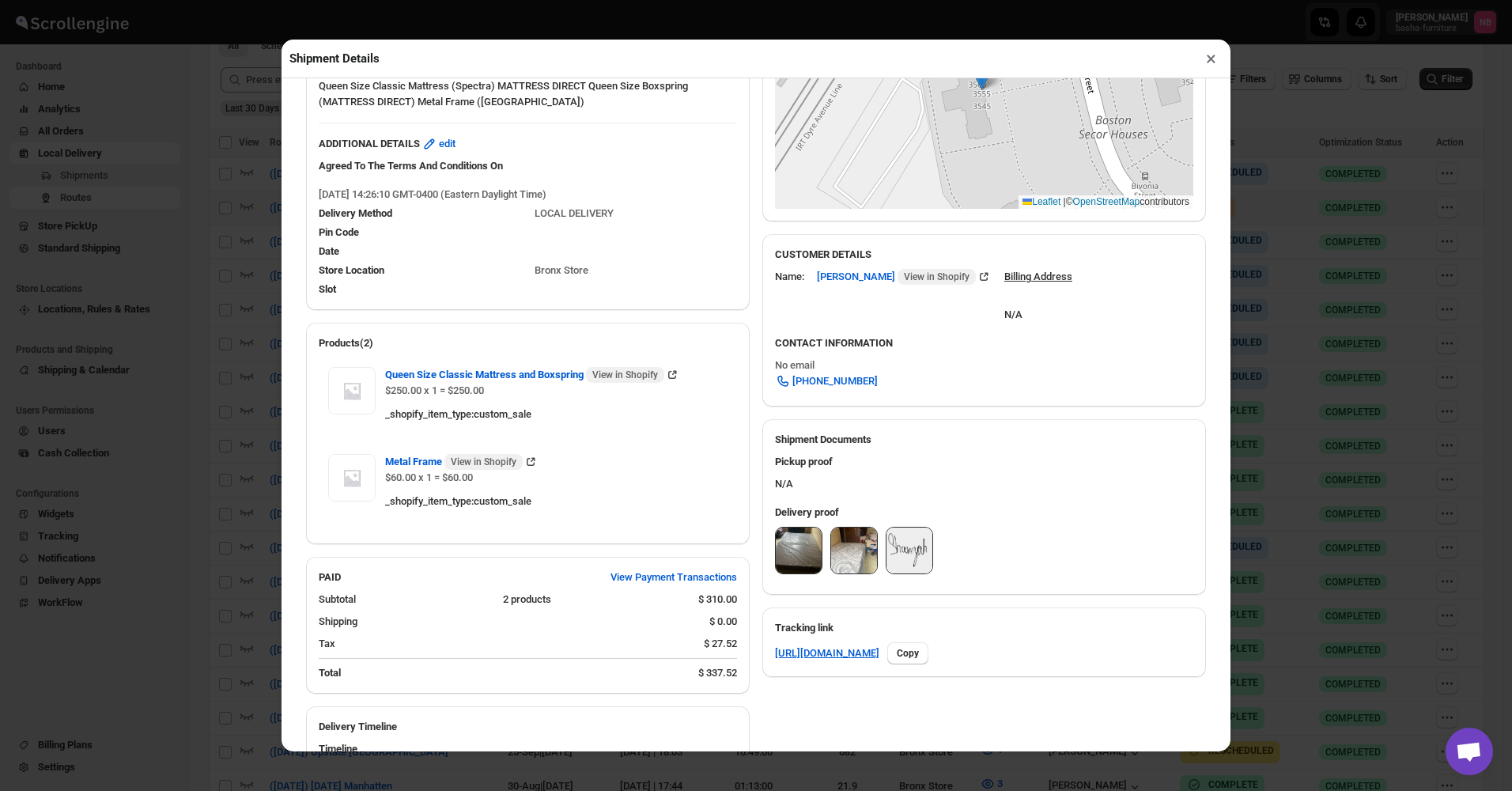
click at [123, 349] on div "Shipment Details × #3509 Awb : WMRAAHTM3H DATE 04-Sep-25 | 14:28 Success DELIVE…" at bounding box center [756, 395] width 1512 height 791
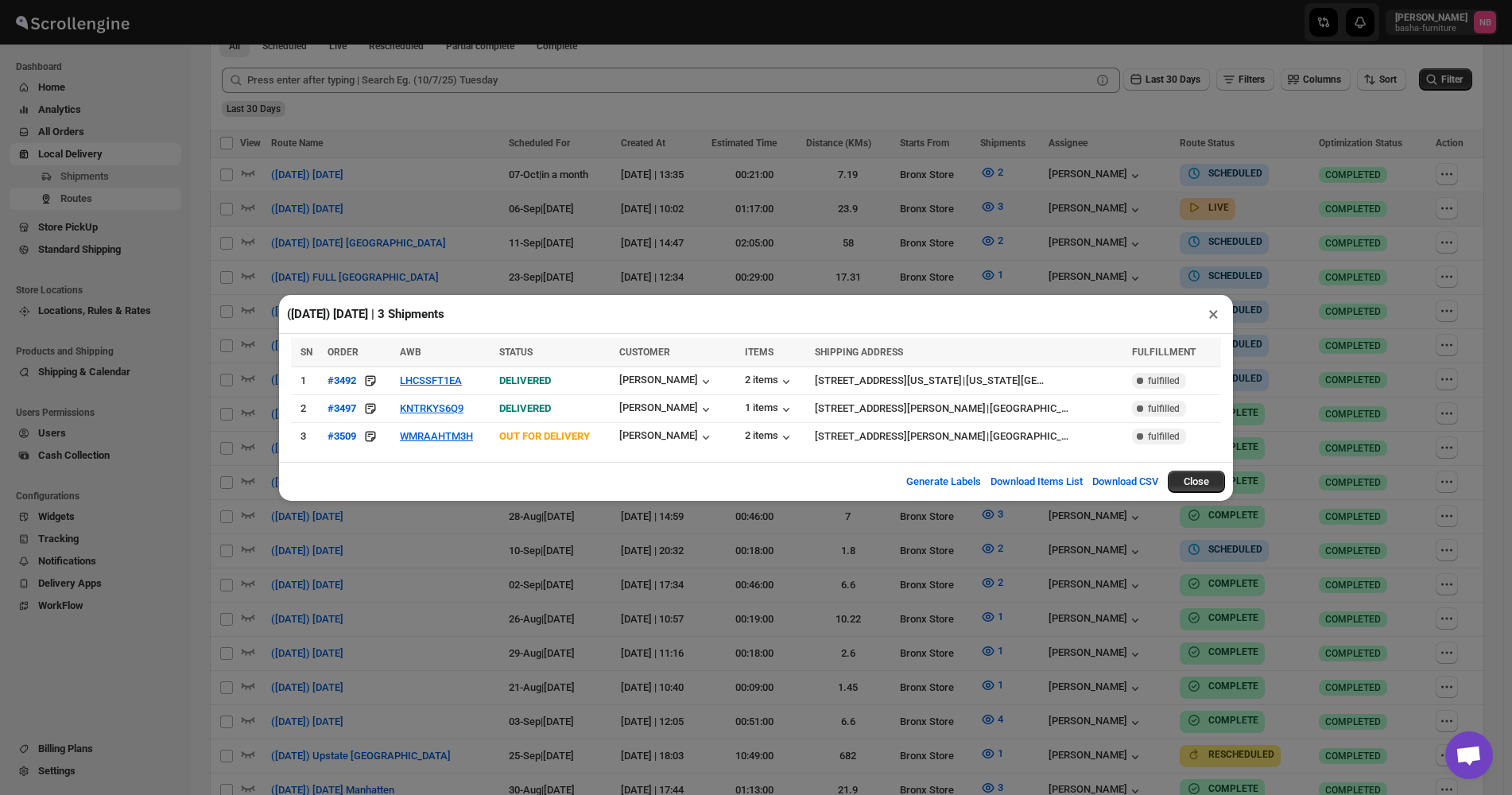
click at [663, 180] on div "(9/6/25) Saturday | 3 Shipments × SN ORDER AWB STATUS CUSTOMER ITEMS SHIPPING A…" at bounding box center [756, 397] width 1512 height 795
